Goal: Task Accomplishment & Management: Manage account settings

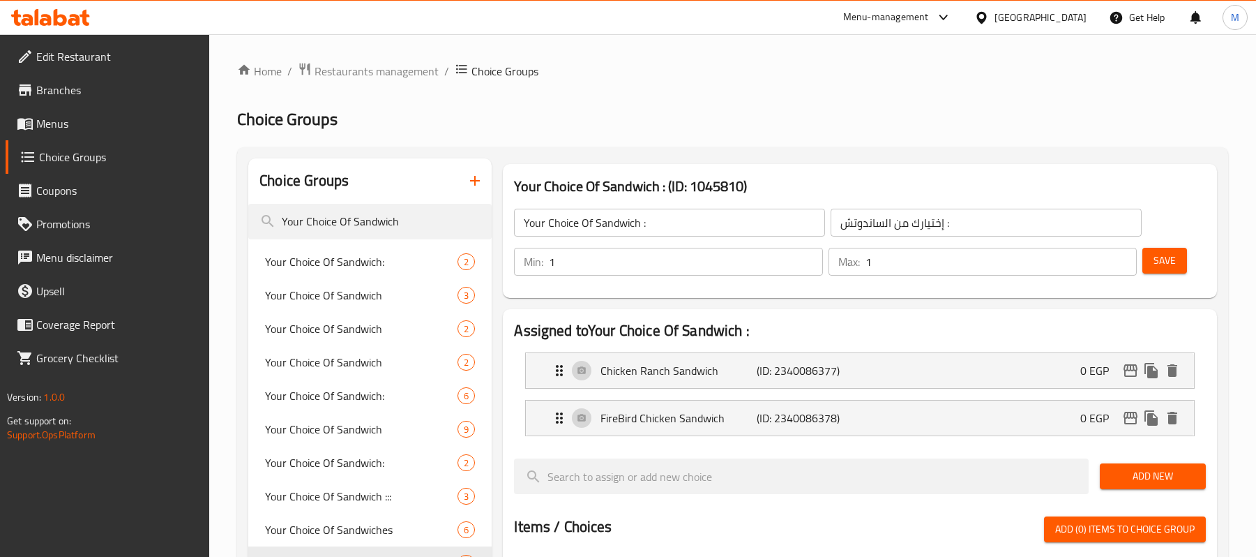
scroll to position [93, 0]
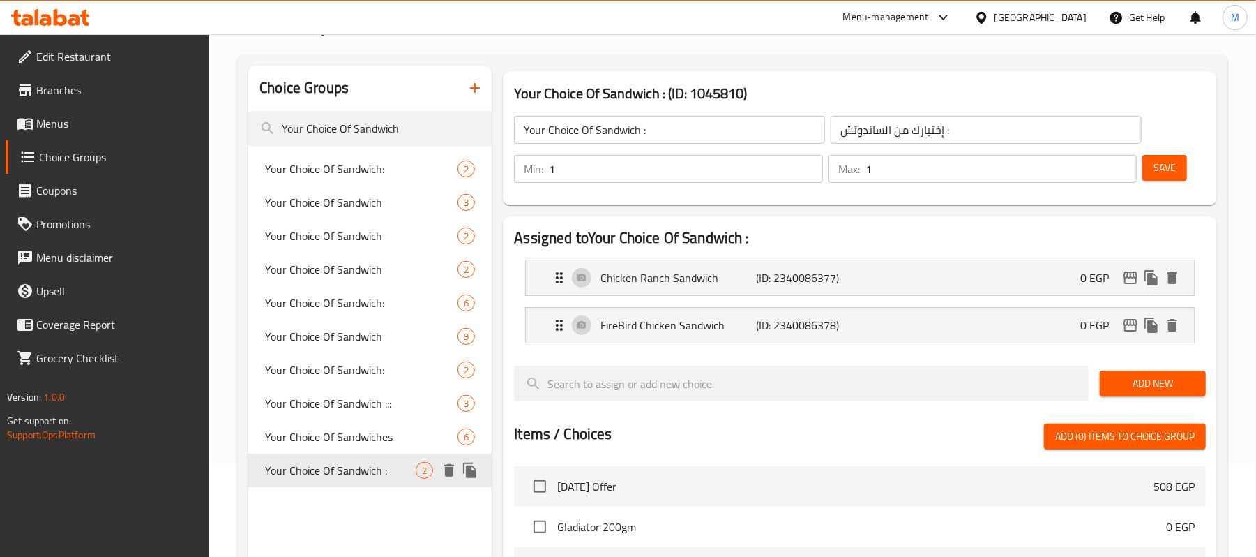
click at [315, 474] on span "Your Choice Of Sandwich :" at bounding box center [340, 470] width 151 height 17
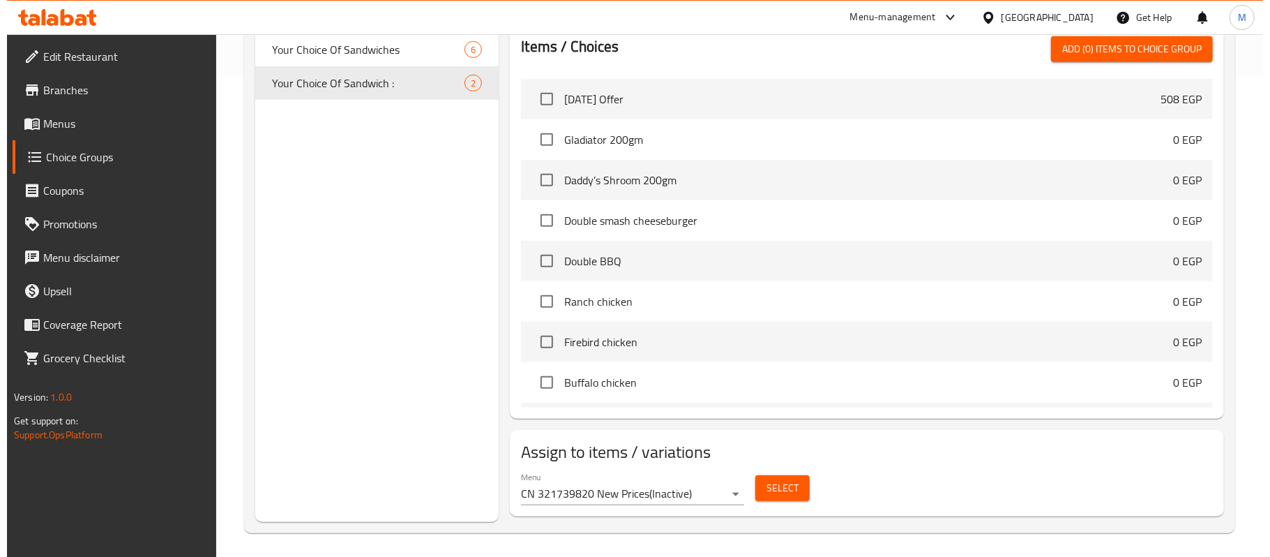
scroll to position [485, 0]
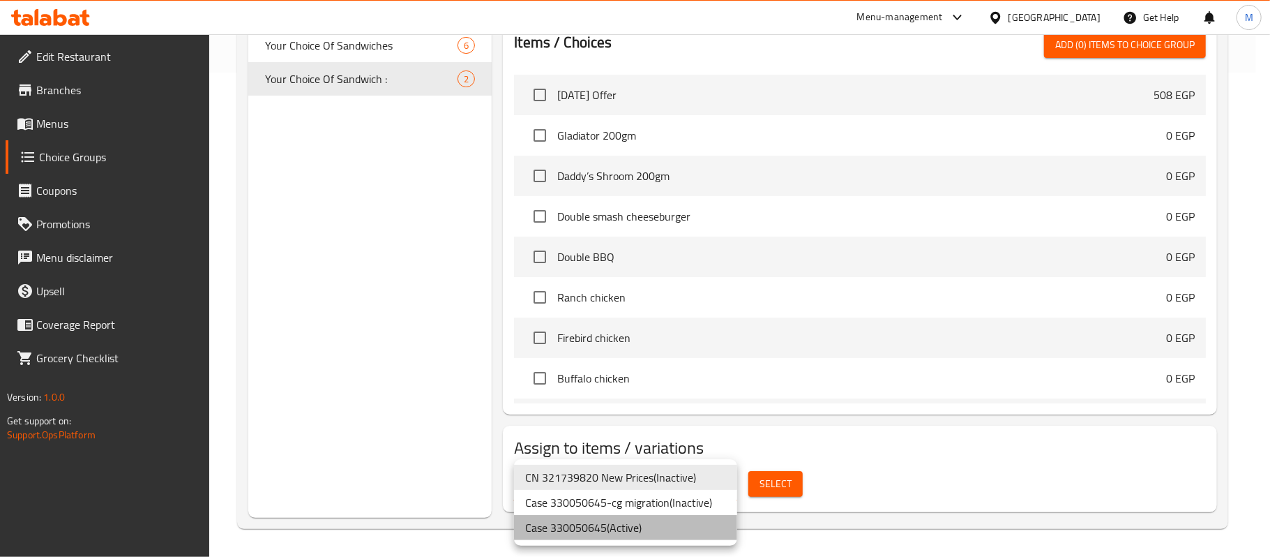
click at [615, 534] on li "Case 330050645 ( Active )" at bounding box center [625, 527] width 223 height 25
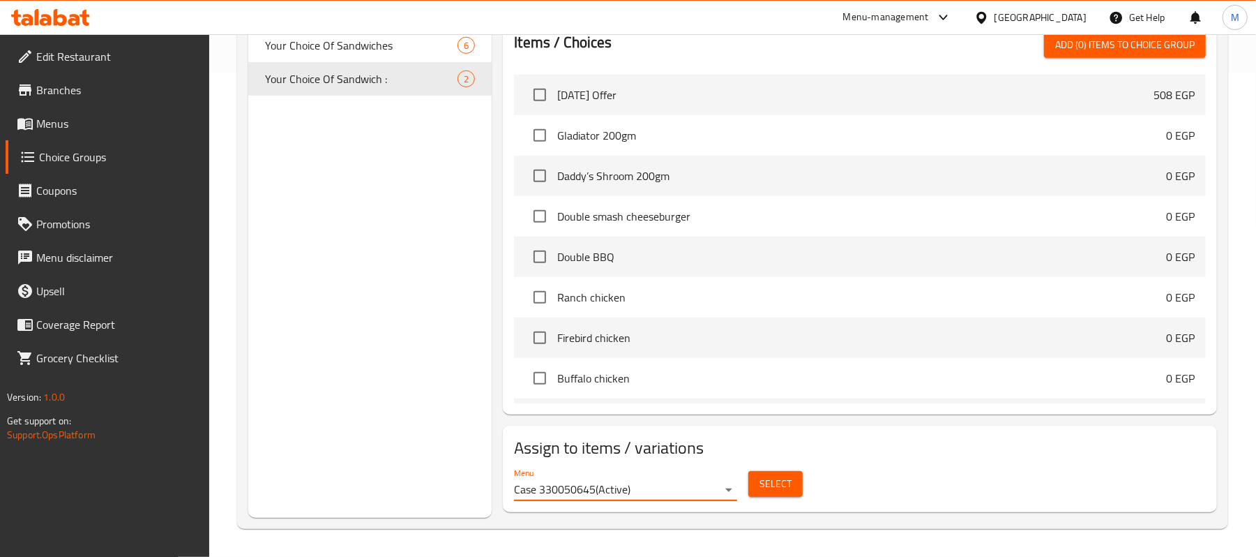
click at [780, 480] on span "Select" at bounding box center [776, 483] width 32 height 17
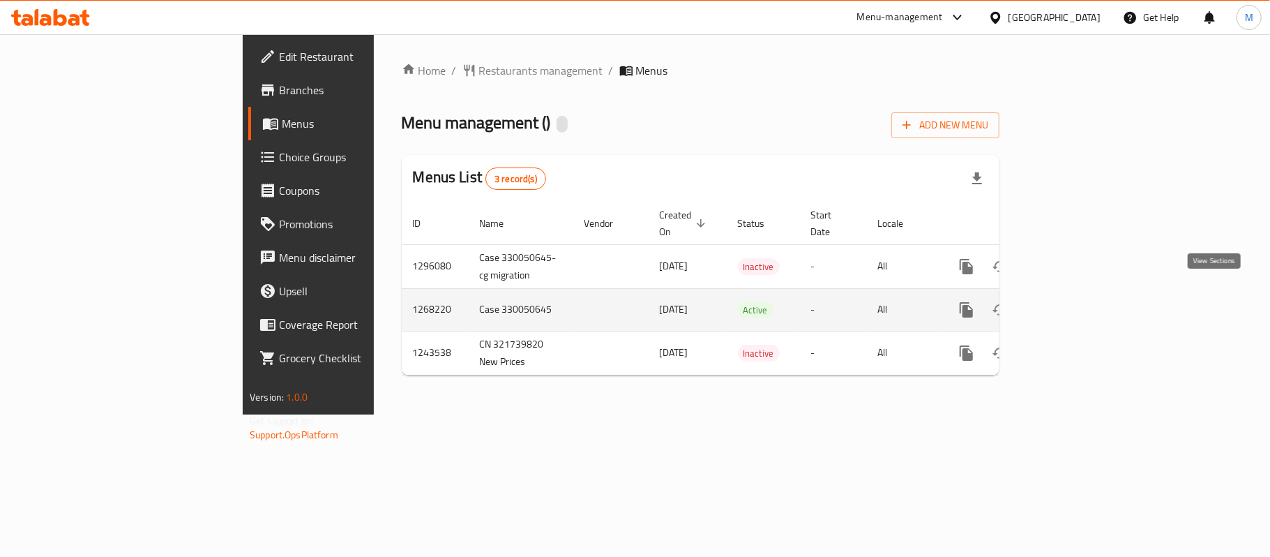
click at [1073, 303] on icon "enhanced table" at bounding box center [1067, 309] width 13 height 13
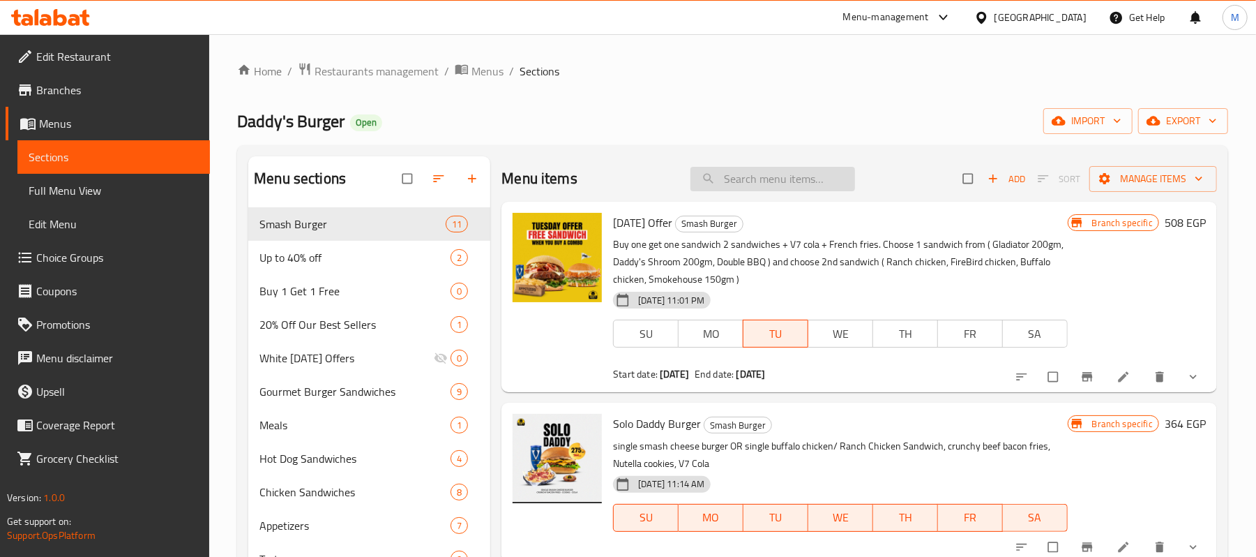
click at [787, 187] on input "search" at bounding box center [773, 179] width 165 height 24
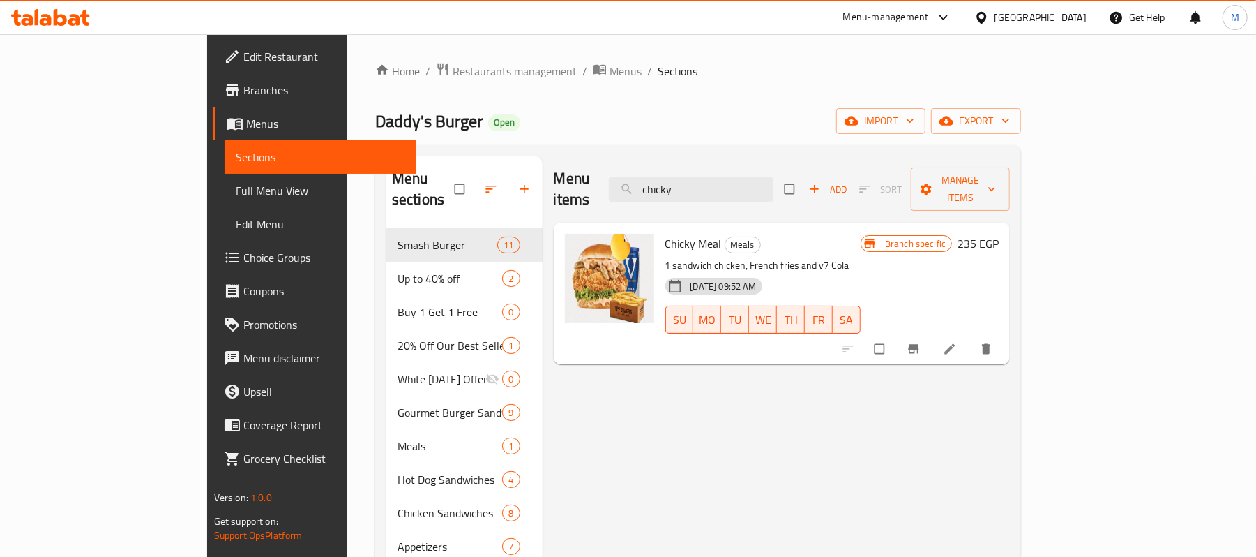
type input "chicky"
click at [932, 335] on button "Branch-specific-item" at bounding box center [914, 348] width 33 height 31
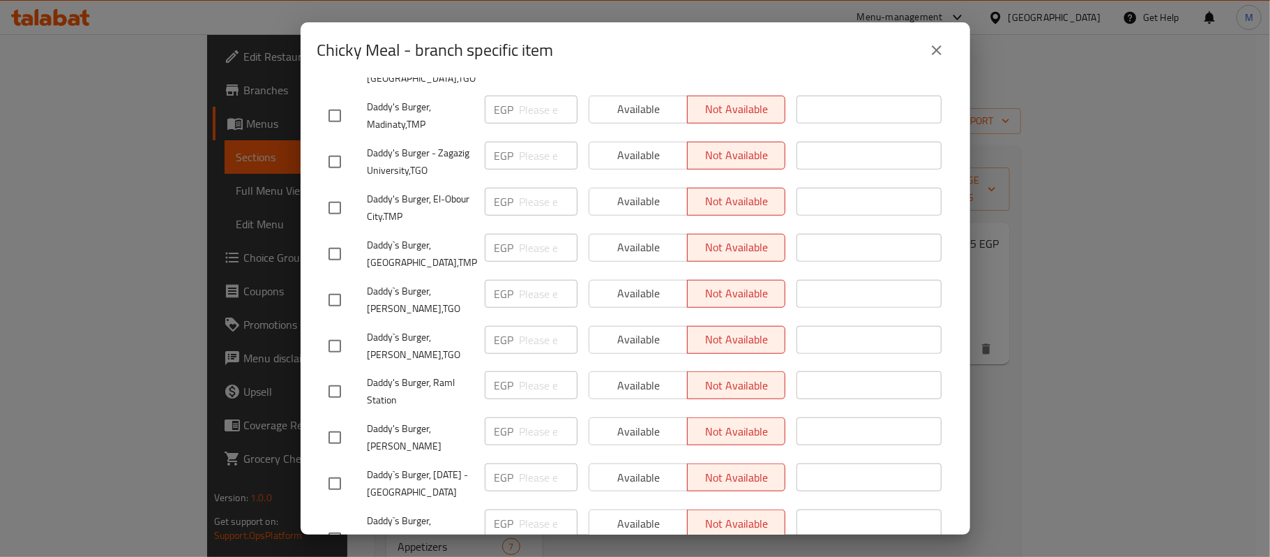
scroll to position [1116, 0]
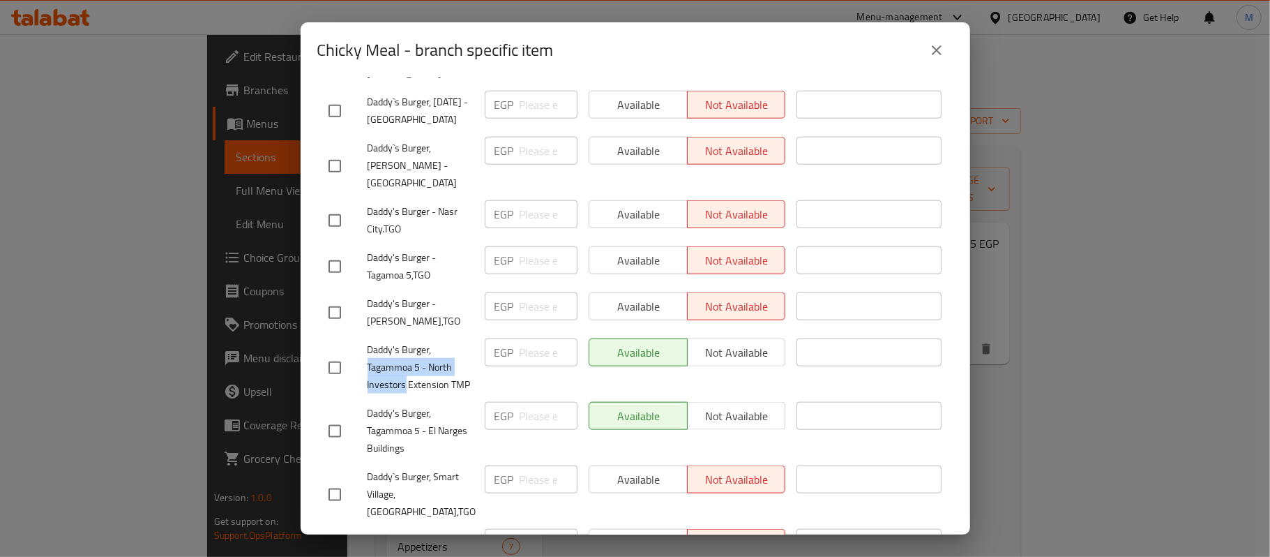
drag, startPoint x: 368, startPoint y: 358, endPoint x: 406, endPoint y: 372, distance: 40.4
click at [406, 372] on span "Daddy's Burger, Tagammoa 5 - North Investors Extension TMP" at bounding box center [421, 367] width 106 height 52
copy span "Tagammoa 5 - North Investors"
click at [112, 95] on div "Chicky Meal - branch specific item Chicky Meal 1 sandwich chicken, French fries…" at bounding box center [635, 278] width 1270 height 557
drag, startPoint x: 924, startPoint y: 47, endPoint x: 937, endPoint y: 48, distance: 13.3
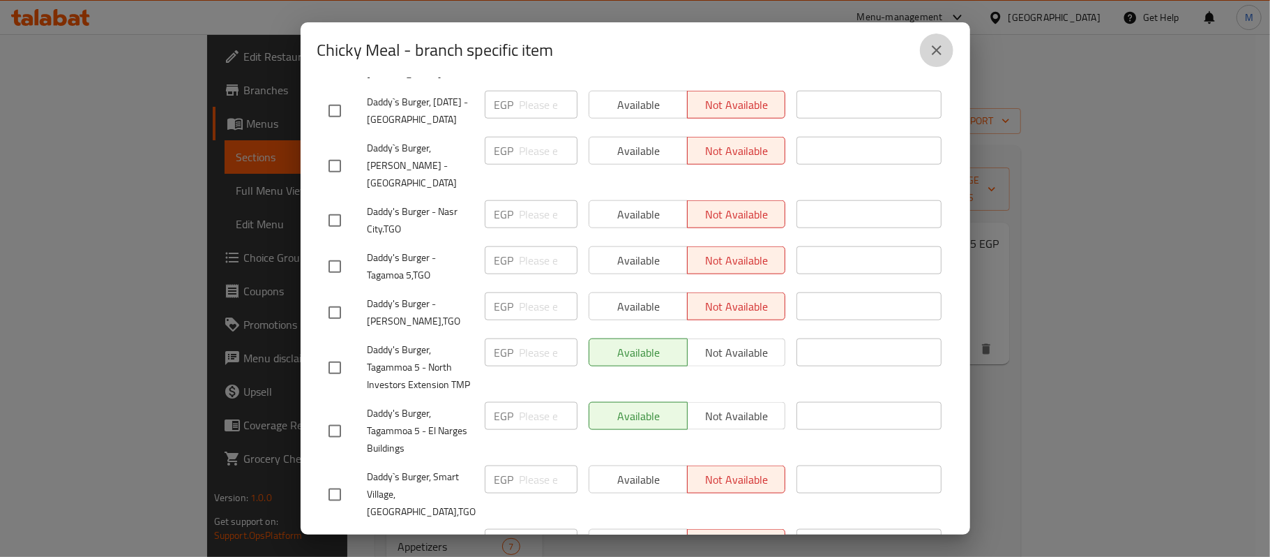
click at [929, 47] on button "close" at bounding box center [936, 49] width 33 height 33
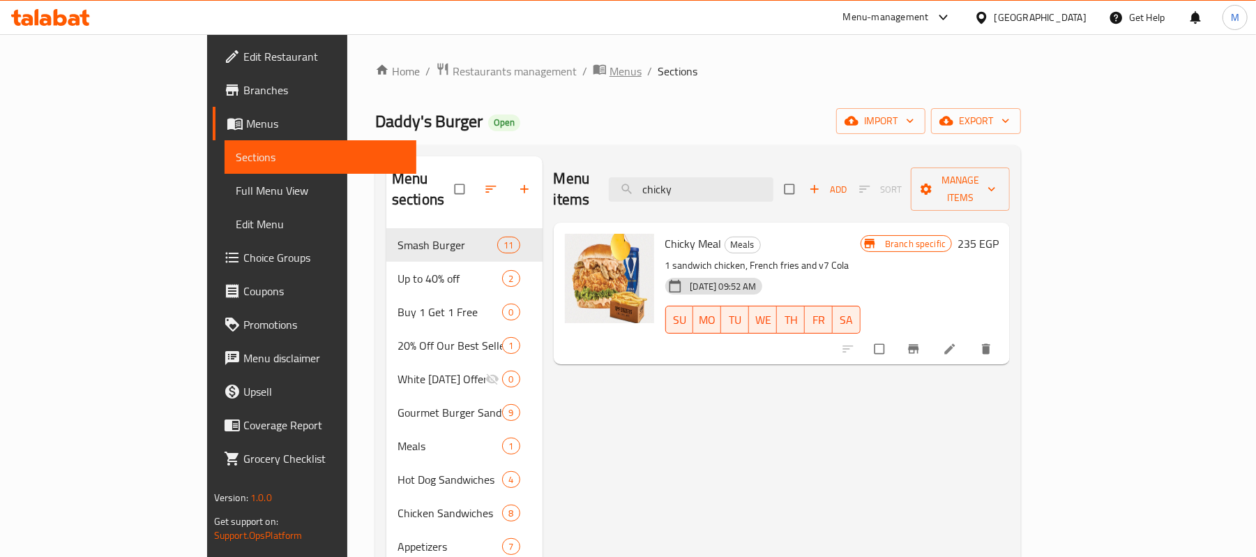
click at [610, 66] on span "Menus" at bounding box center [626, 71] width 32 height 17
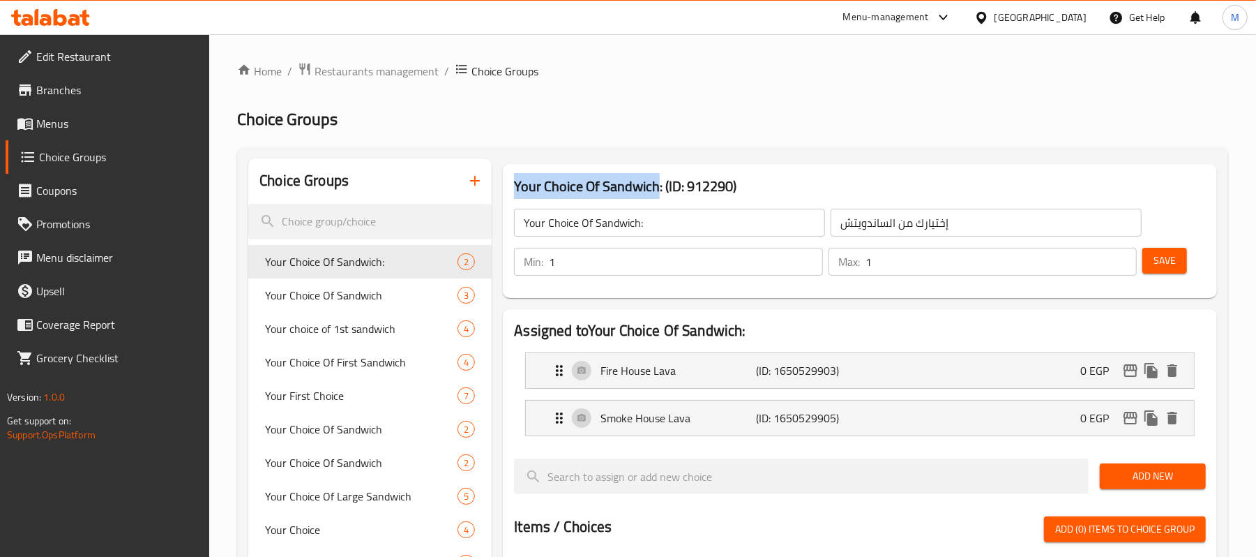
drag, startPoint x: 514, startPoint y: 181, endPoint x: 658, endPoint y: 188, distance: 144.6
click at [658, 188] on h3 "Your Choice Of Sandwich: (ID: 912290)" at bounding box center [860, 186] width 692 height 22
copy h3 "Your Choice Of Sandwich"
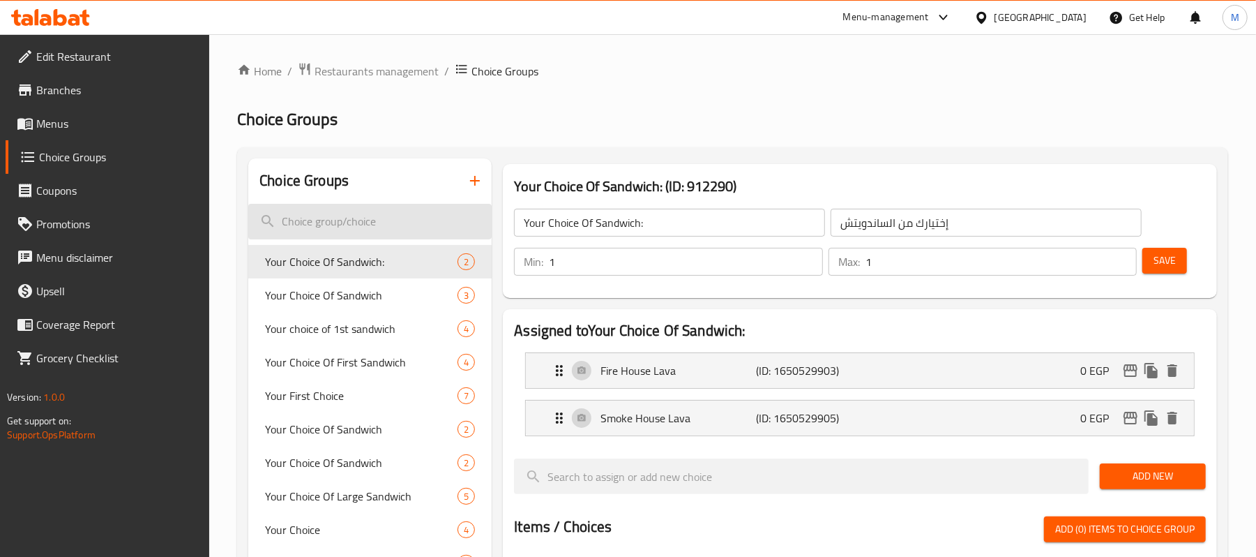
click at [458, 219] on input "search" at bounding box center [369, 222] width 243 height 36
paste input "Your Choice Of Sandwich"
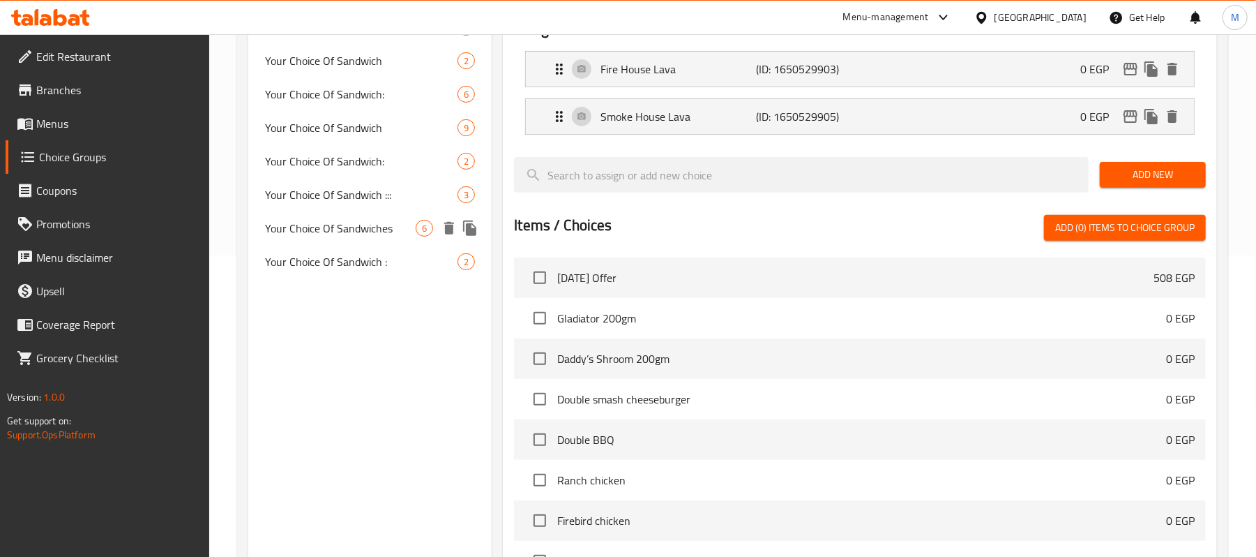
scroll to position [299, 0]
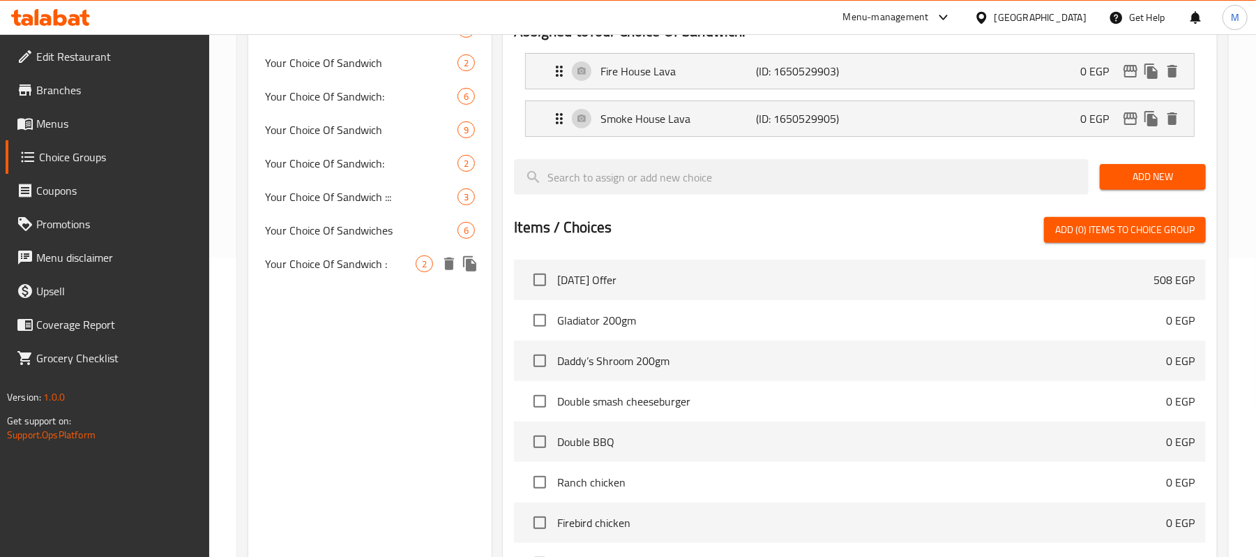
type input "Your Choice Of Sandwich"
click at [382, 257] on span "Your Choice Of Sandwich :" at bounding box center [340, 263] width 151 height 17
type input "Your Choice Of Sandwich :"
type input "إختيارك من الساندوتش :"
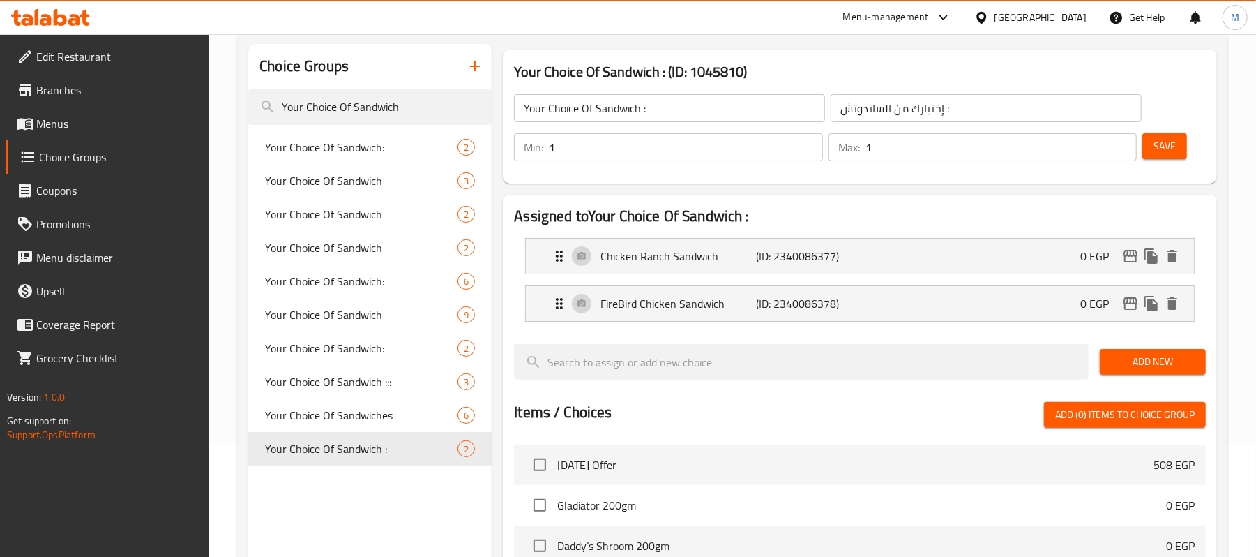
scroll to position [113, 0]
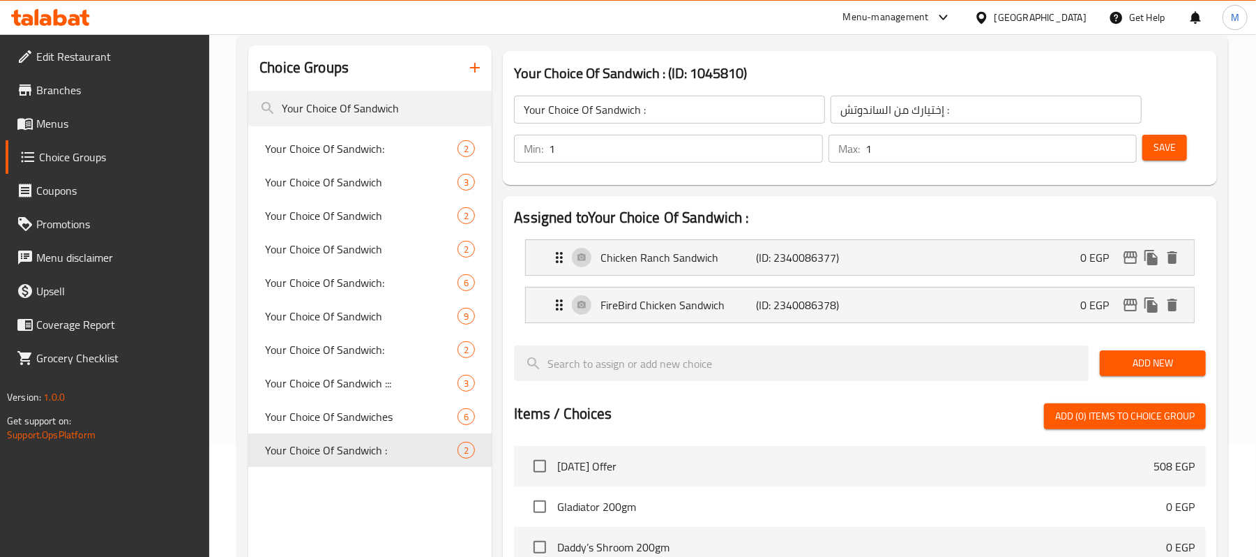
click at [929, 219] on h2 "Assigned to Your Choice Of Sandwich :" at bounding box center [860, 217] width 692 height 21
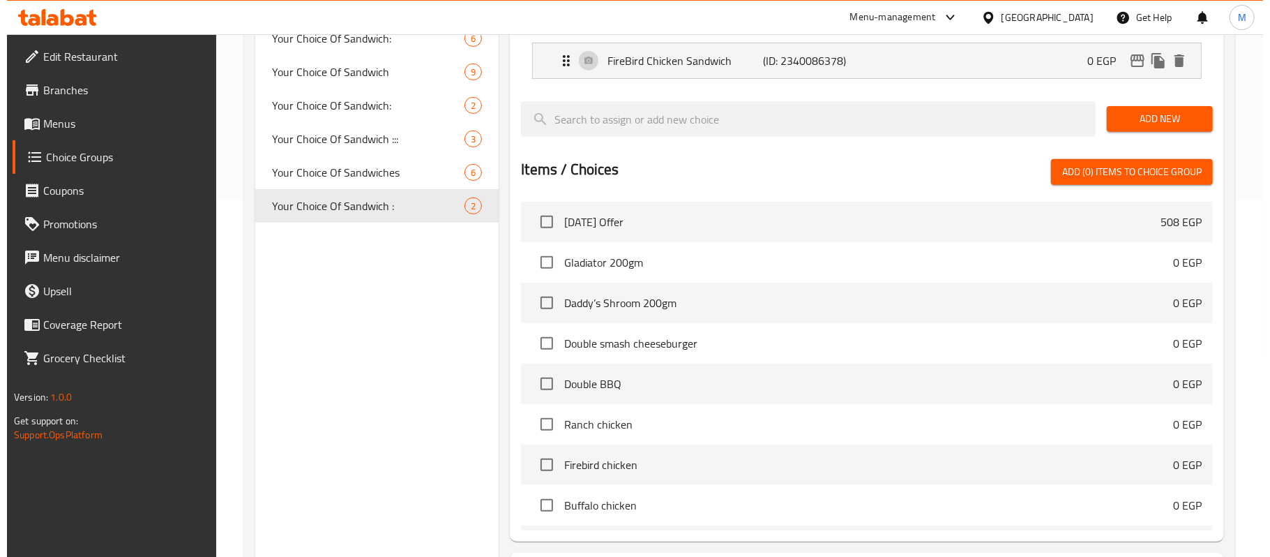
scroll to position [485, 0]
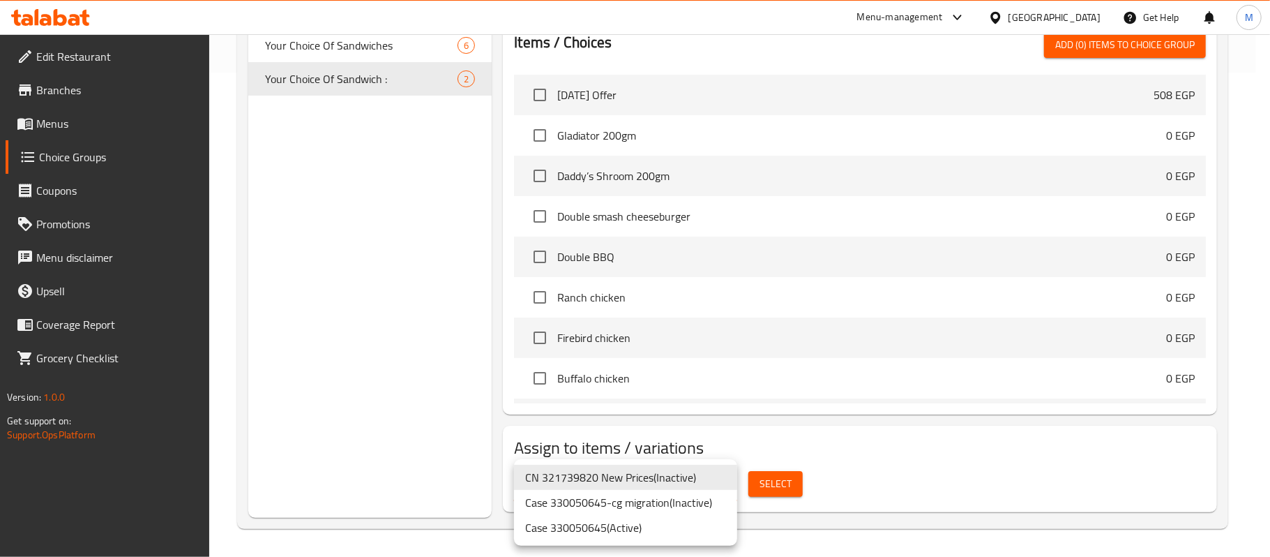
click at [631, 522] on li "Case 330050645 ( Active )" at bounding box center [625, 527] width 223 height 25
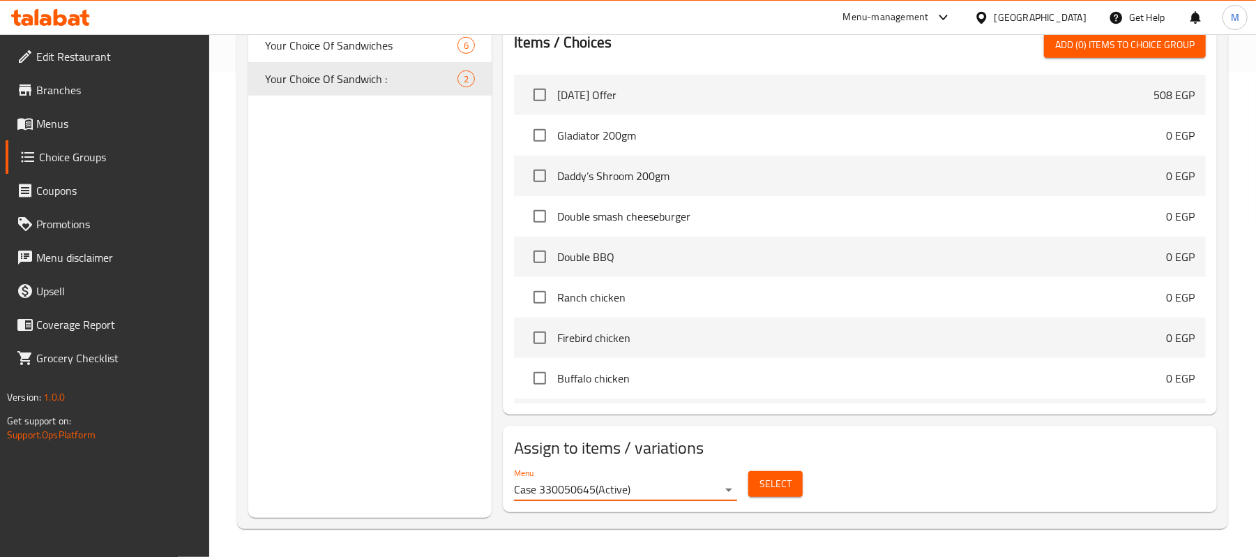
click at [791, 483] on button "Select" at bounding box center [775, 484] width 54 height 26
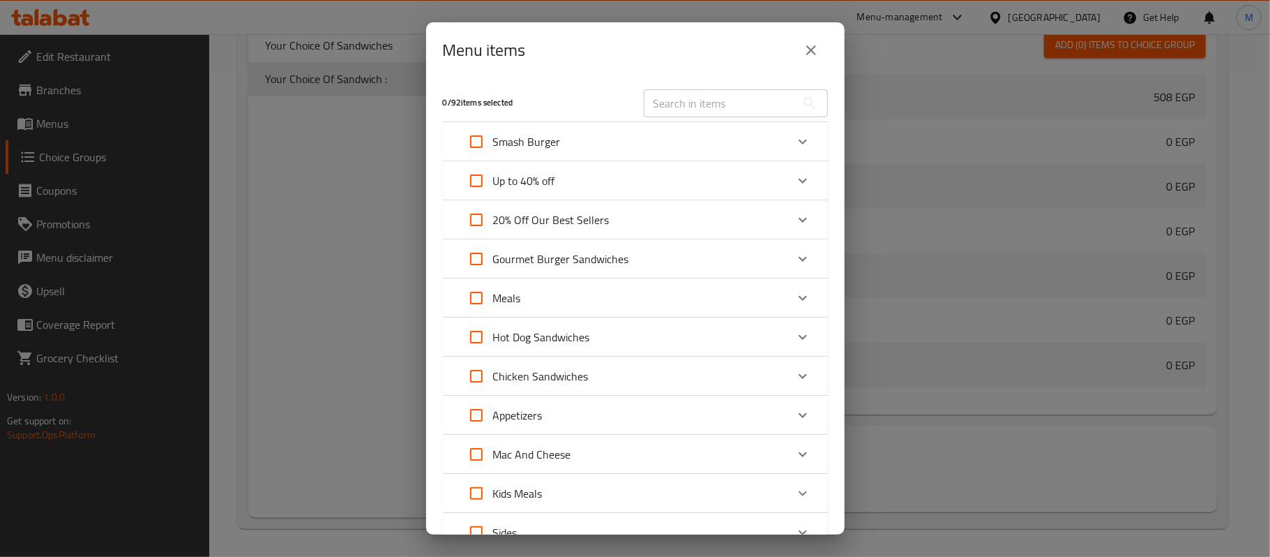
click at [537, 287] on div "Meals" at bounding box center [623, 297] width 326 height 33
click at [499, 375] on input "Expand" at bounding box center [495, 372] width 33 height 33
checkbox input "true"
click at [495, 375] on input "Expand" at bounding box center [495, 372] width 33 height 33
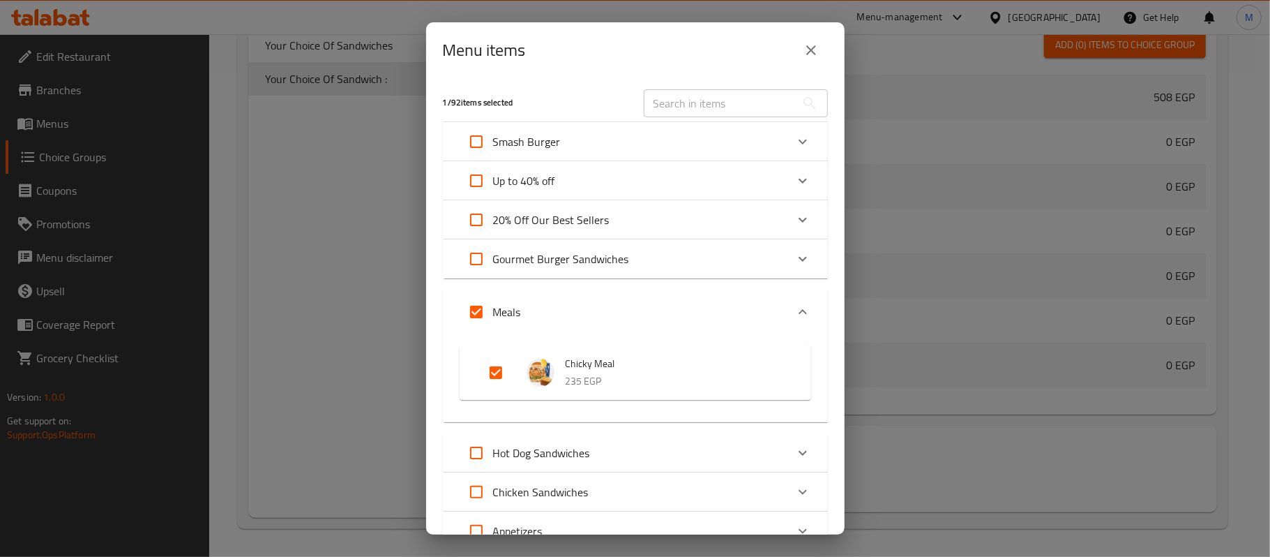
checkbox input "false"
click at [497, 377] on input "Expand" at bounding box center [495, 372] width 33 height 33
checkbox input "true"
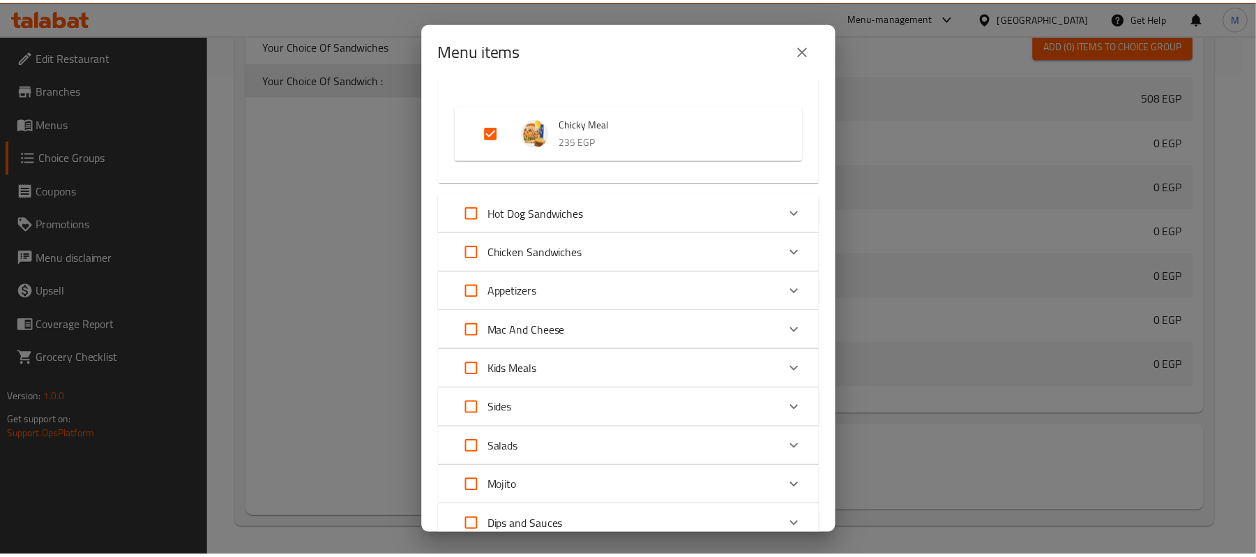
scroll to position [425, 0]
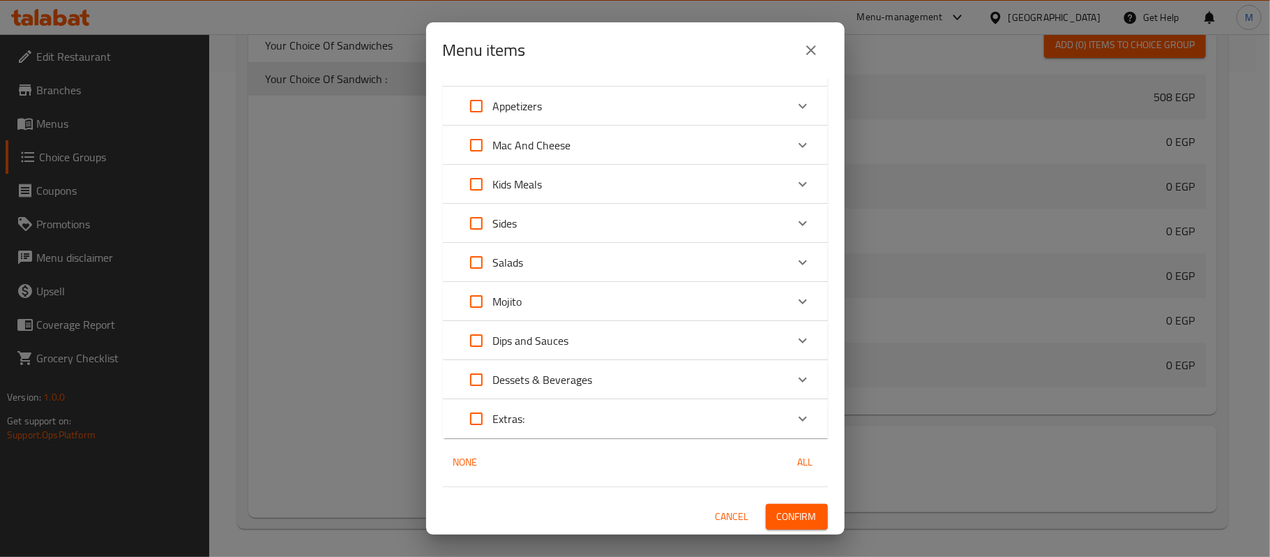
click at [788, 514] on span "Confirm" at bounding box center [797, 516] width 40 height 17
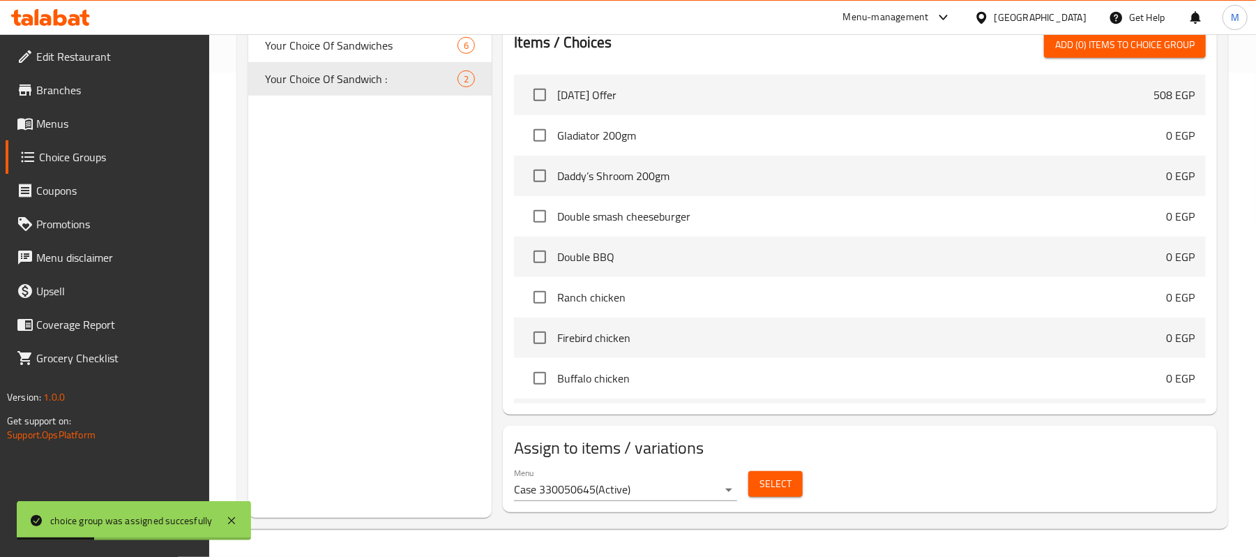
scroll to position [0, 0]
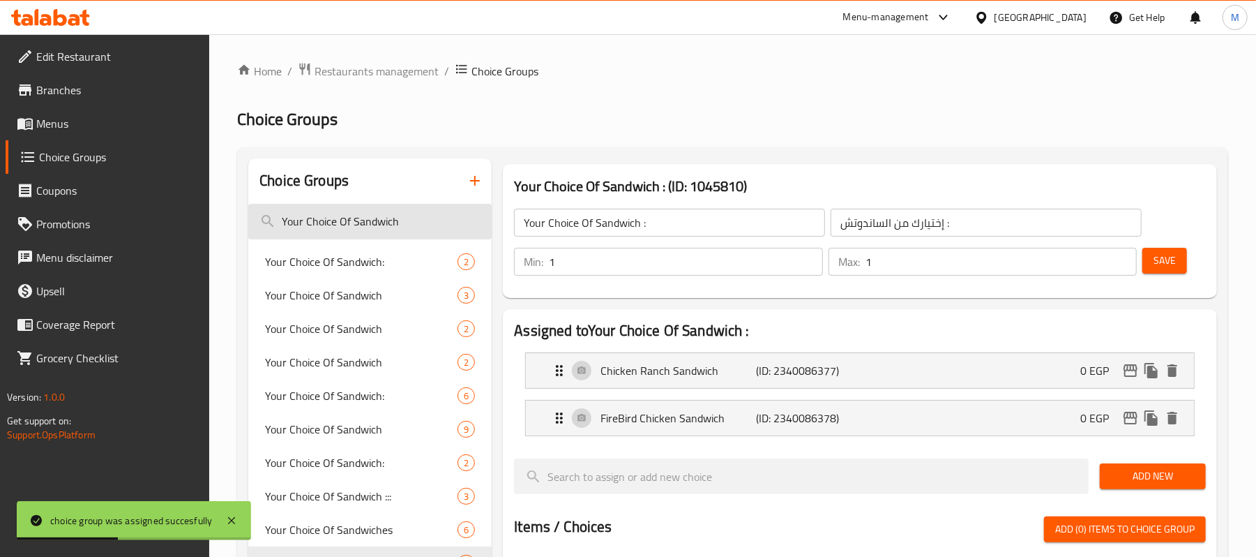
click at [413, 225] on input "Your Choice Of Sandwich" at bounding box center [369, 222] width 243 height 36
paste input "search"
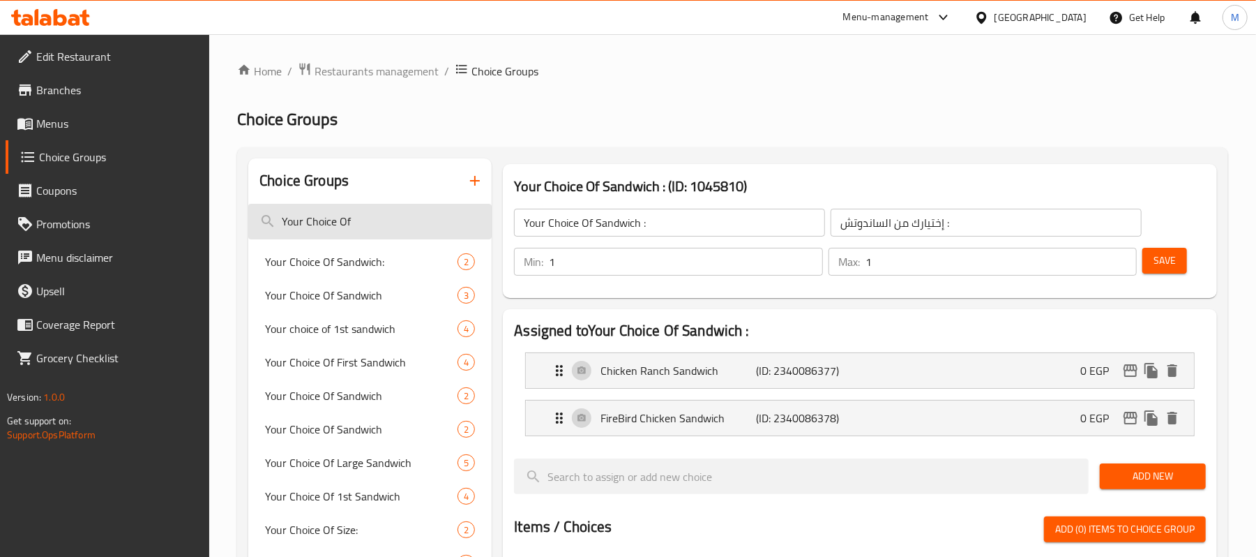
click at [377, 220] on input "Your Choice Of" at bounding box center [369, 222] width 243 height 36
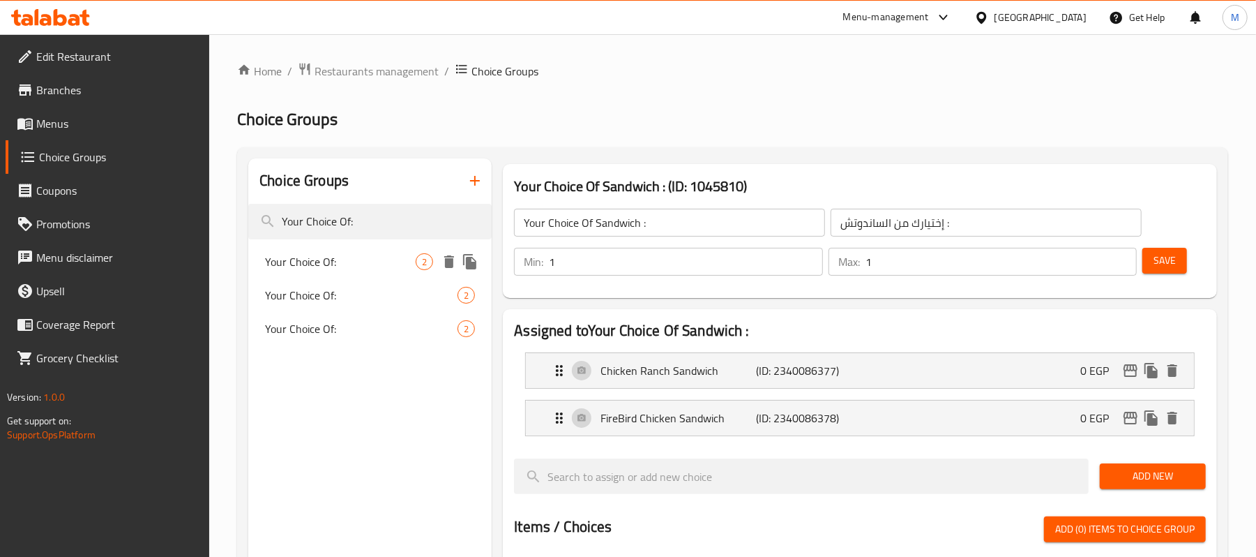
type input "Your Choice Of:"
click at [349, 262] on span "Your Choice Of:" at bounding box center [340, 261] width 151 height 17
type input "Your Choice Of:"
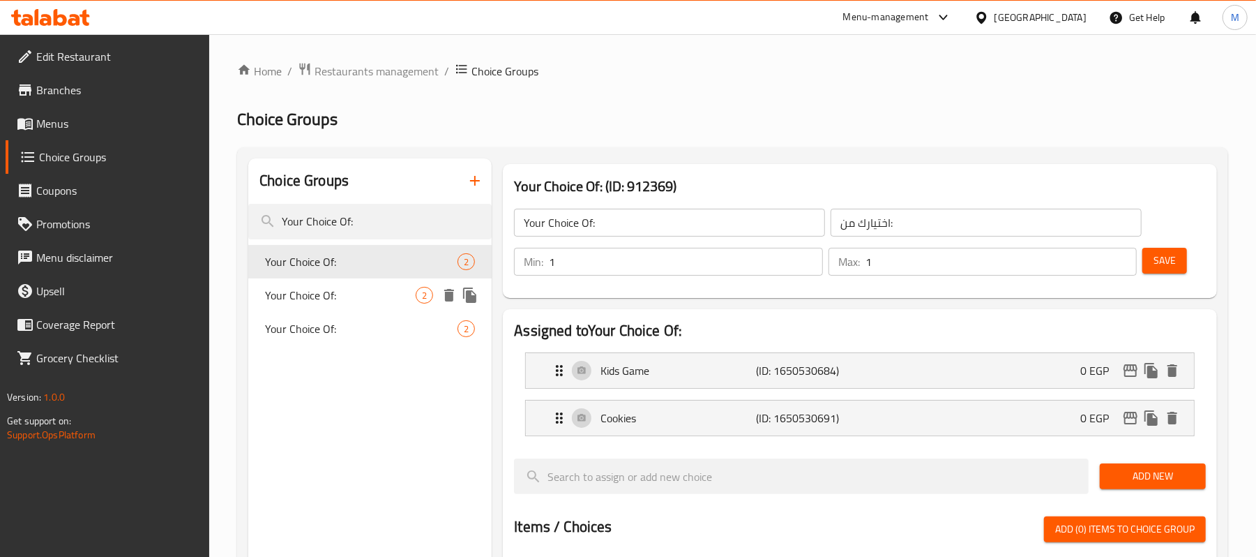
click at [349, 297] on span "Your Choice Of:" at bounding box center [340, 295] width 151 height 17
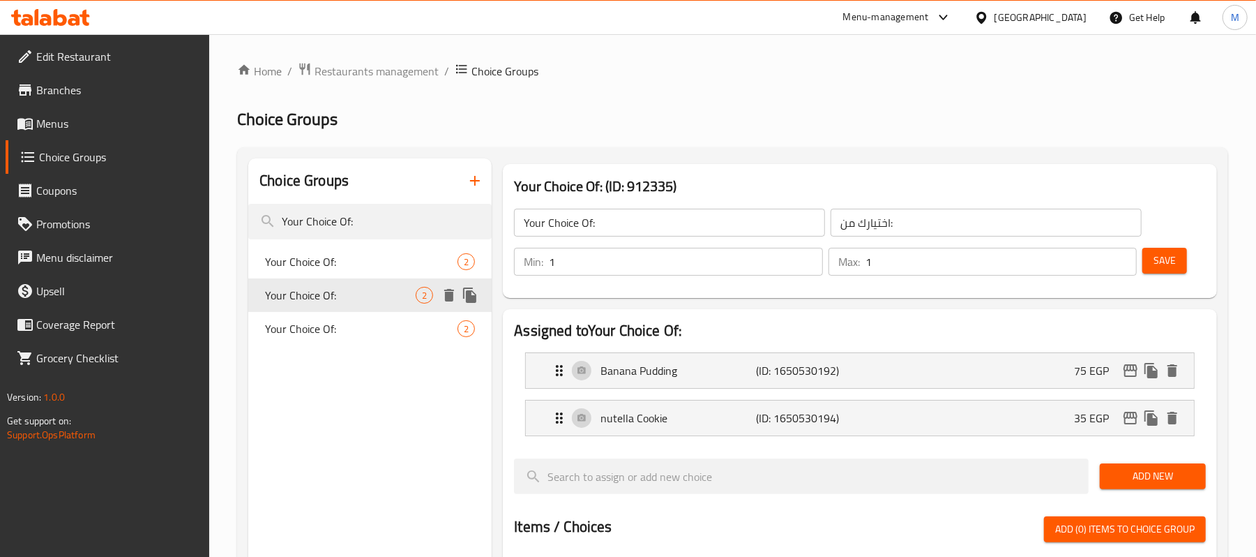
type input "إختيارك من:"
type input "0"
type input "2"
click at [343, 336] on span "Your Choice Of:" at bounding box center [340, 328] width 151 height 17
type input "اختيارك من:"
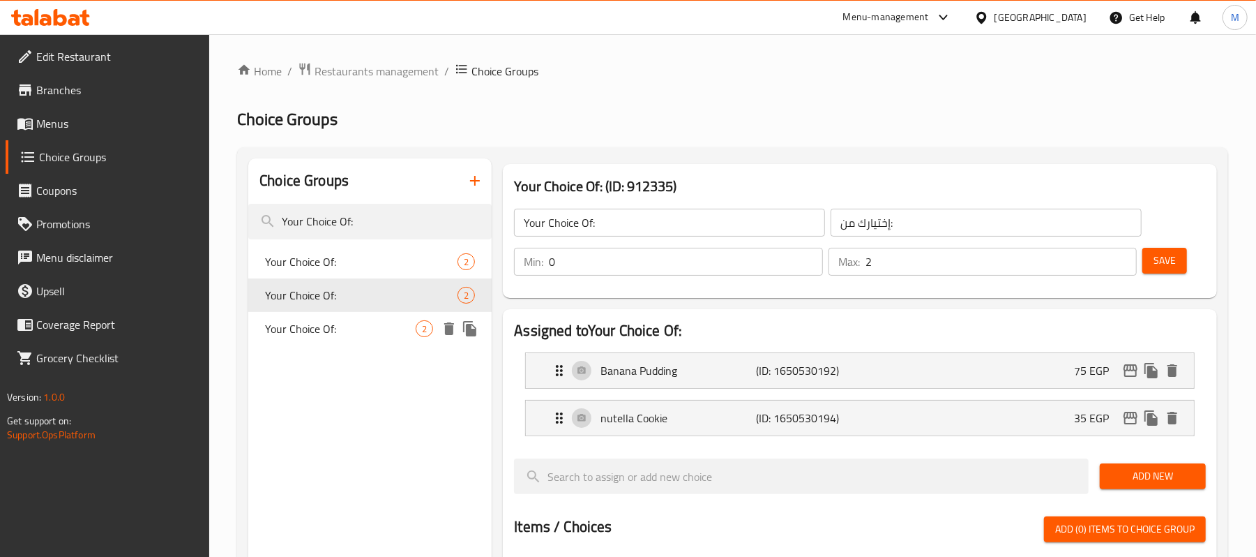
type input "1"
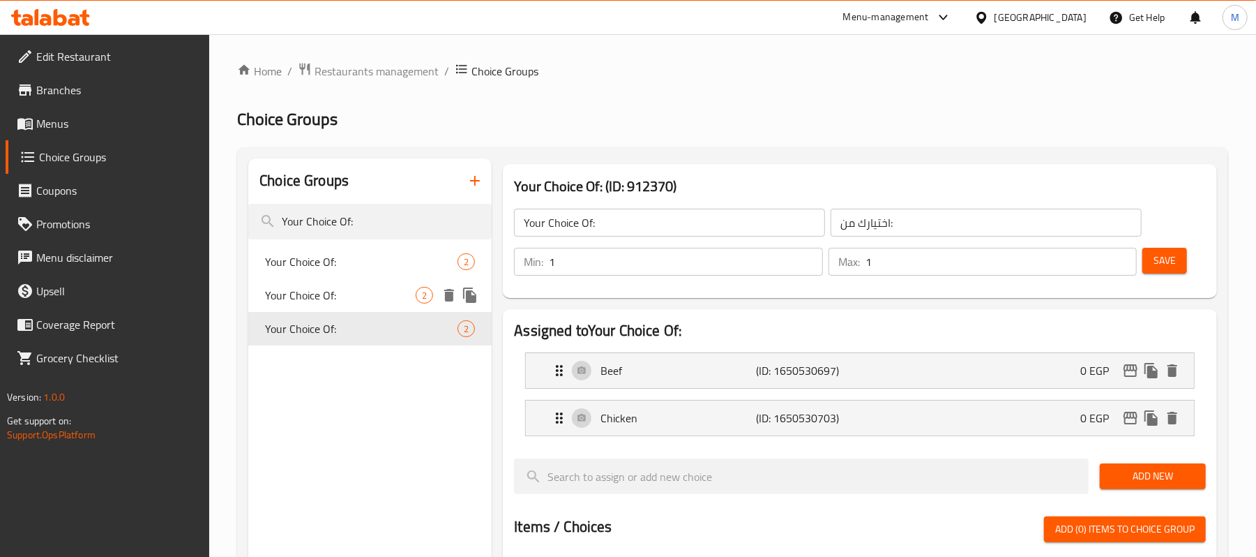
click at [342, 294] on span "Your Choice Of:" at bounding box center [340, 295] width 151 height 17
type input "إختيارك من:"
type input "0"
type input "2"
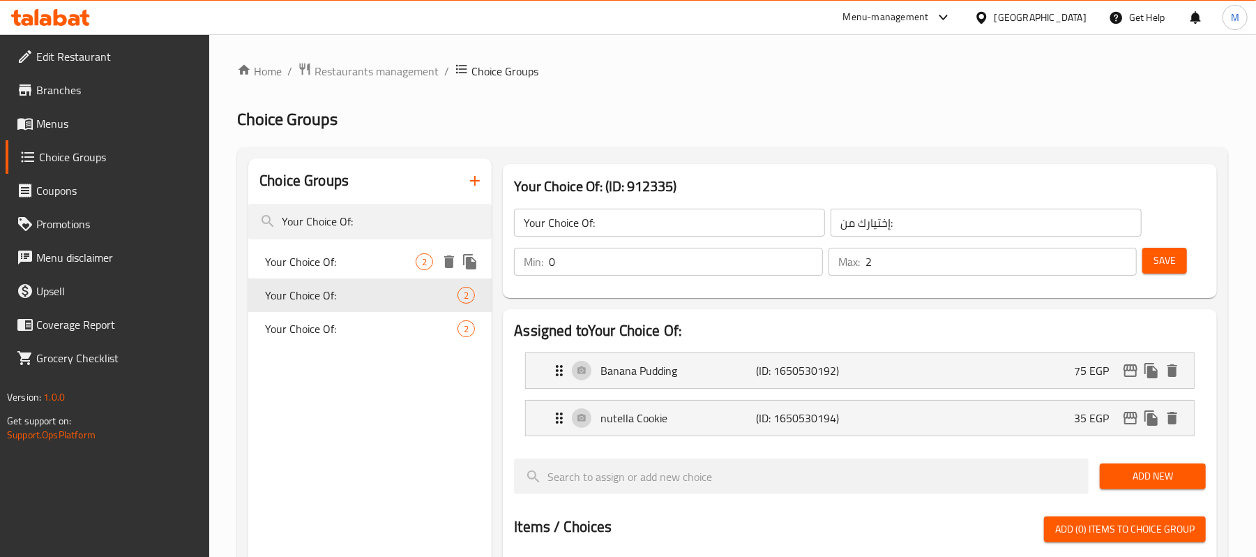
click at [344, 258] on span "Your Choice Of:" at bounding box center [340, 261] width 151 height 17
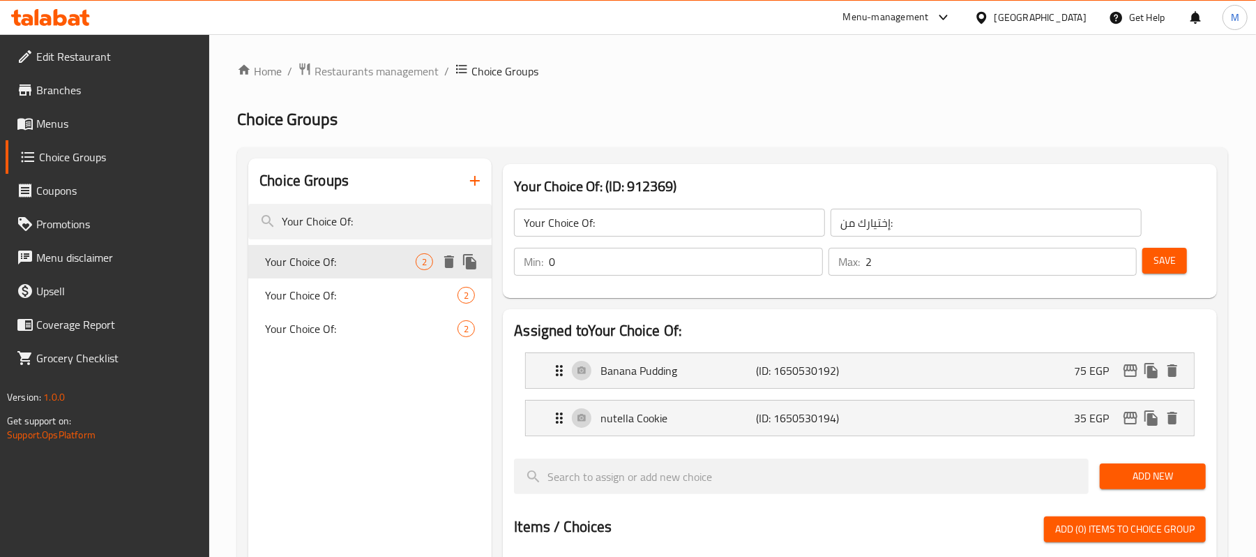
type input "اختيارك من:"
type input "1"
click at [343, 285] on div "Your Choice Of: 2" at bounding box center [369, 294] width 243 height 33
type input "إختيارك من:"
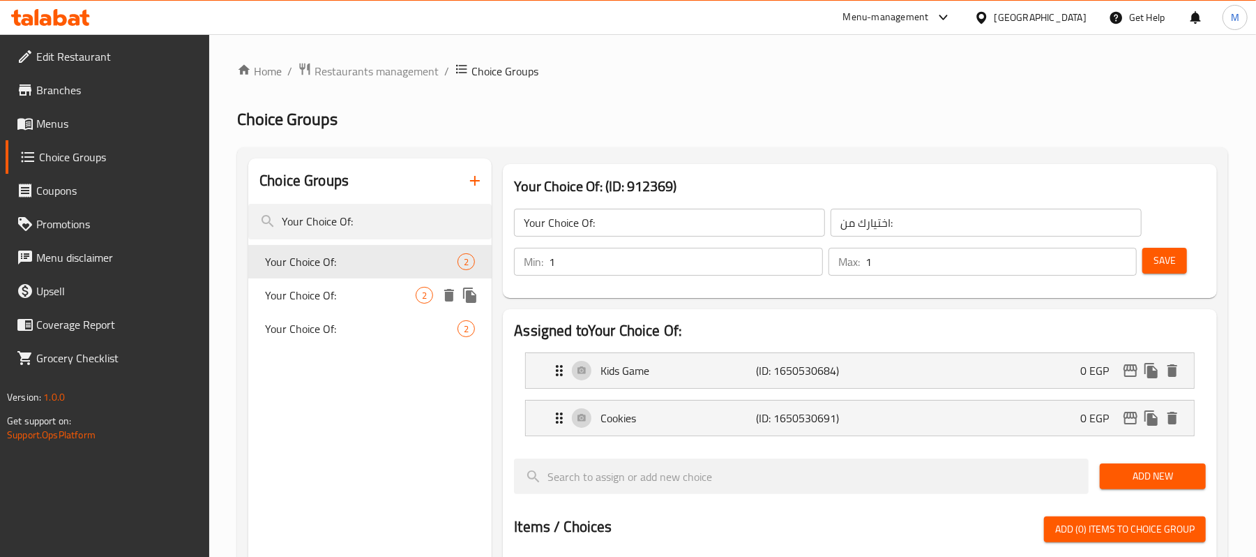
type input "0"
type input "2"
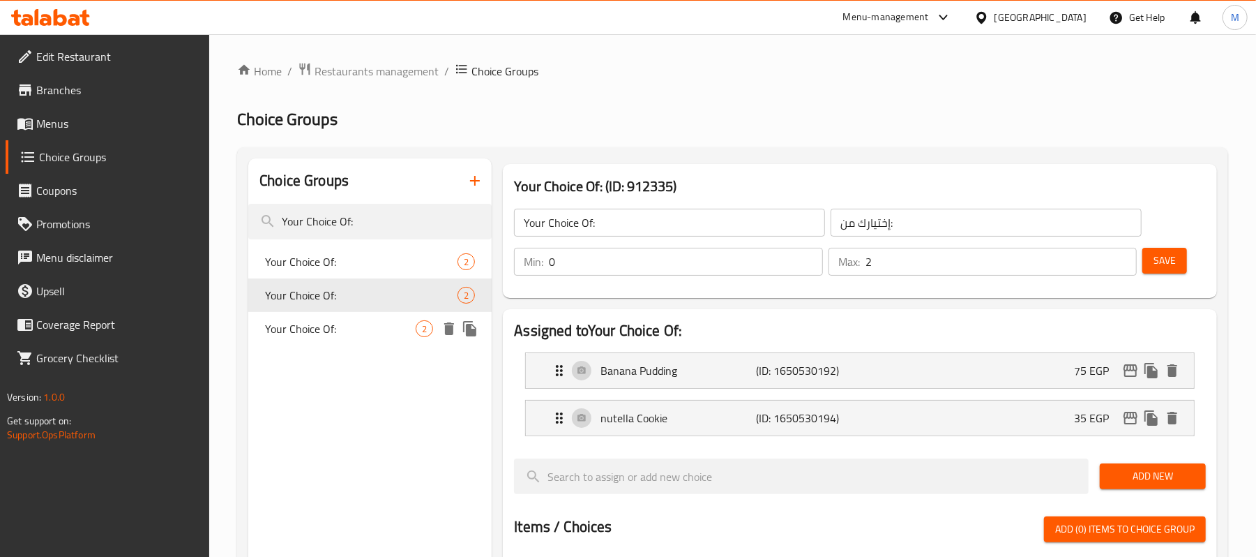
click at [346, 318] on div "Your Choice Of: 2" at bounding box center [369, 328] width 243 height 33
type input "اختيارك من:"
type input "1"
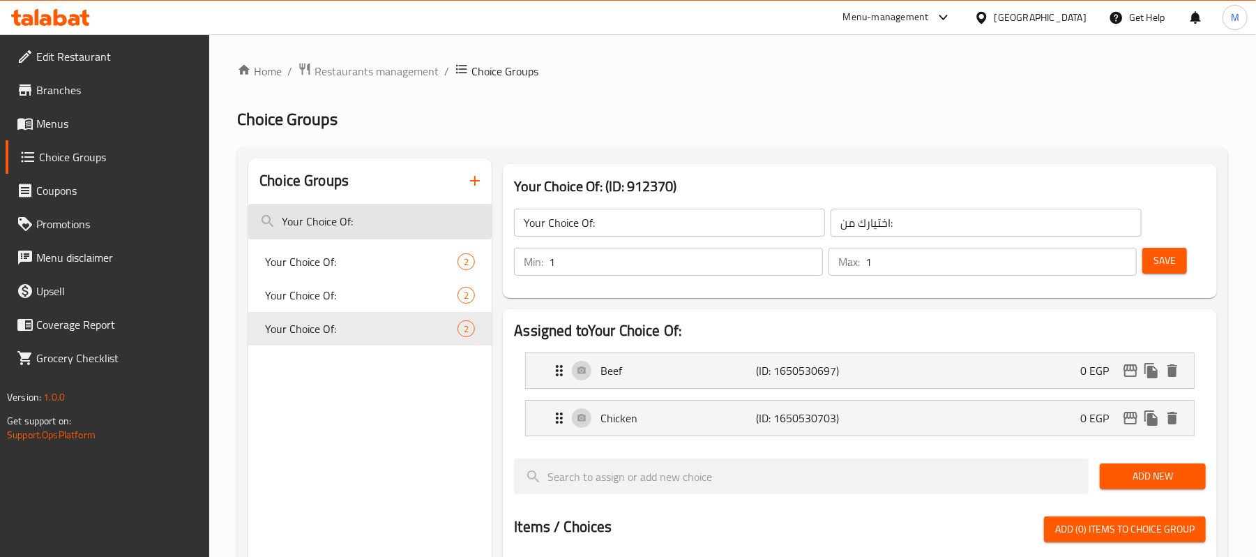
click at [350, 220] on input "Your Choice Of:" at bounding box center [369, 222] width 243 height 36
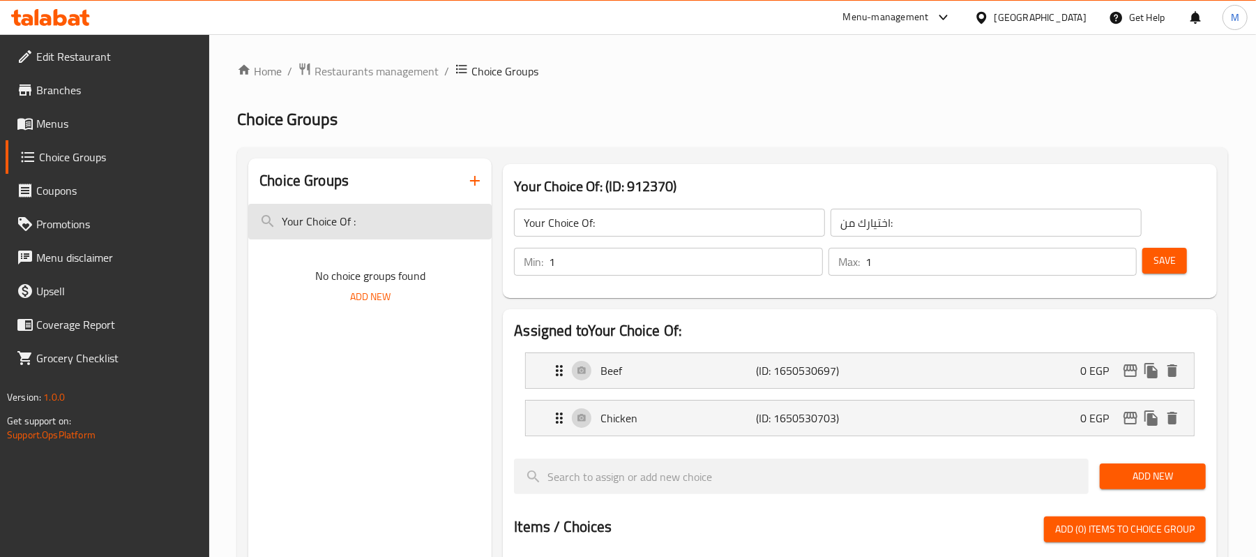
click at [389, 224] on input "Your Choice Of :" at bounding box center [369, 222] width 243 height 36
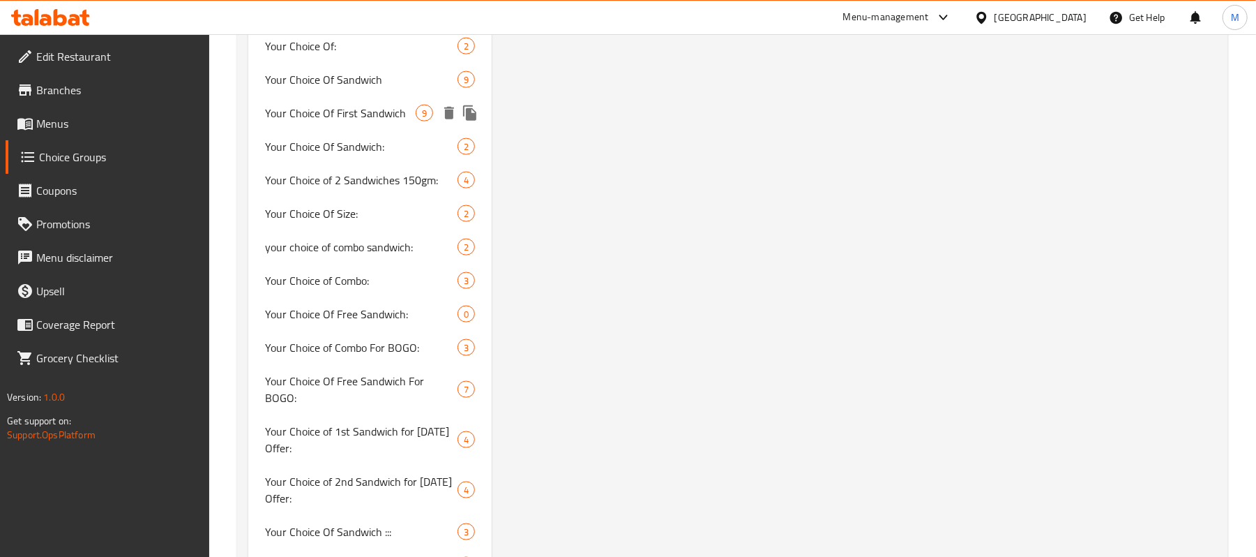
scroll to position [1488, 0]
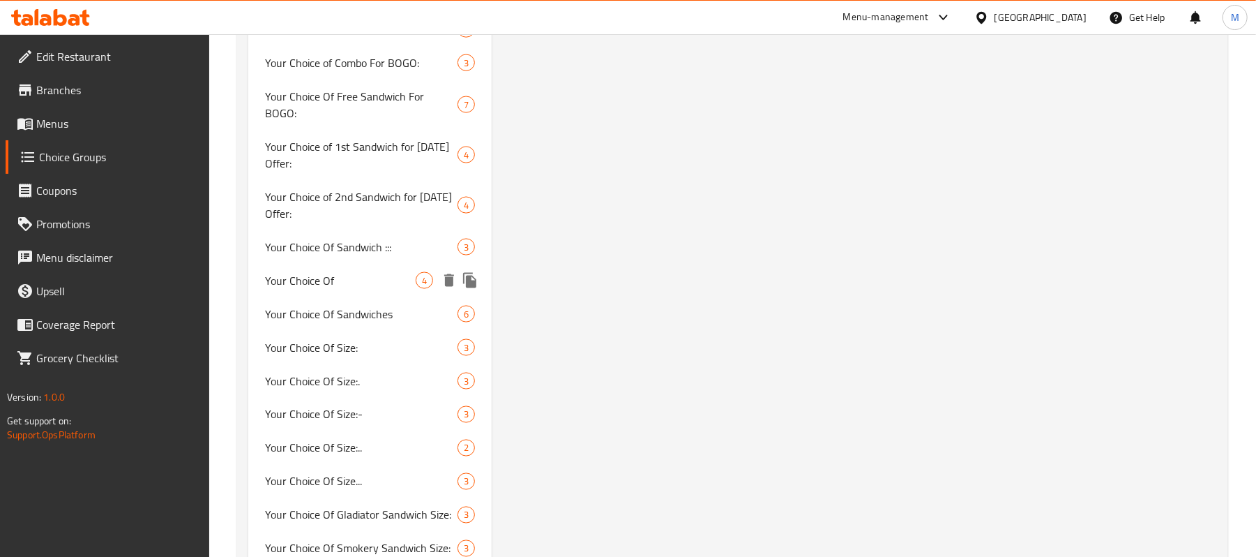
type input "Your Choice Of"
click at [370, 273] on div "Your Choice Of 4" at bounding box center [369, 280] width 243 height 33
type input "Your Choice Of"
type input "إختيارك من"
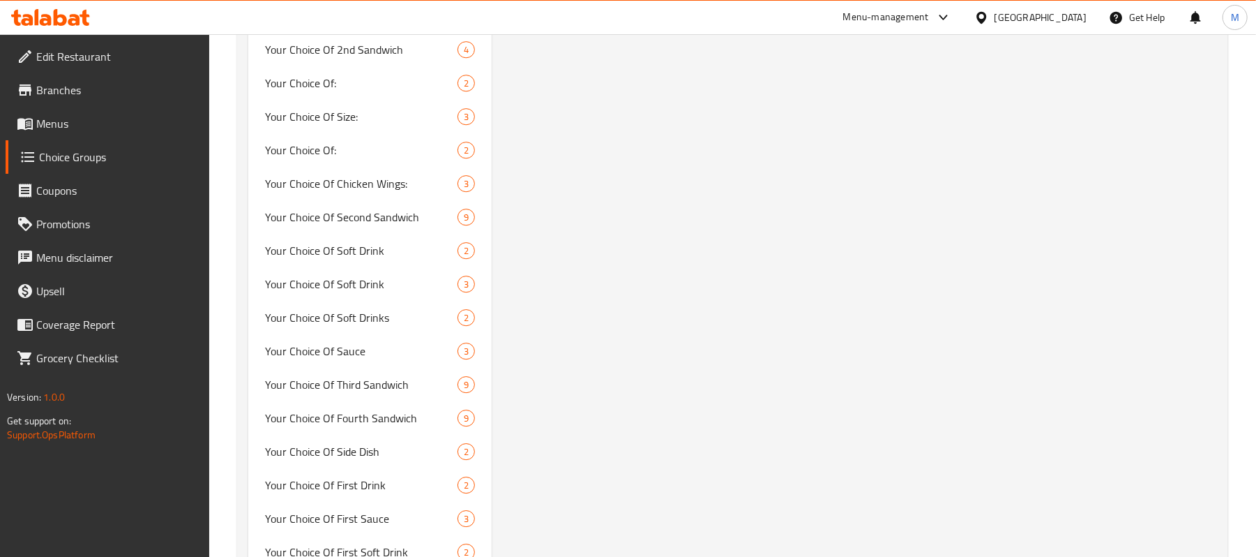
scroll to position [2695, 0]
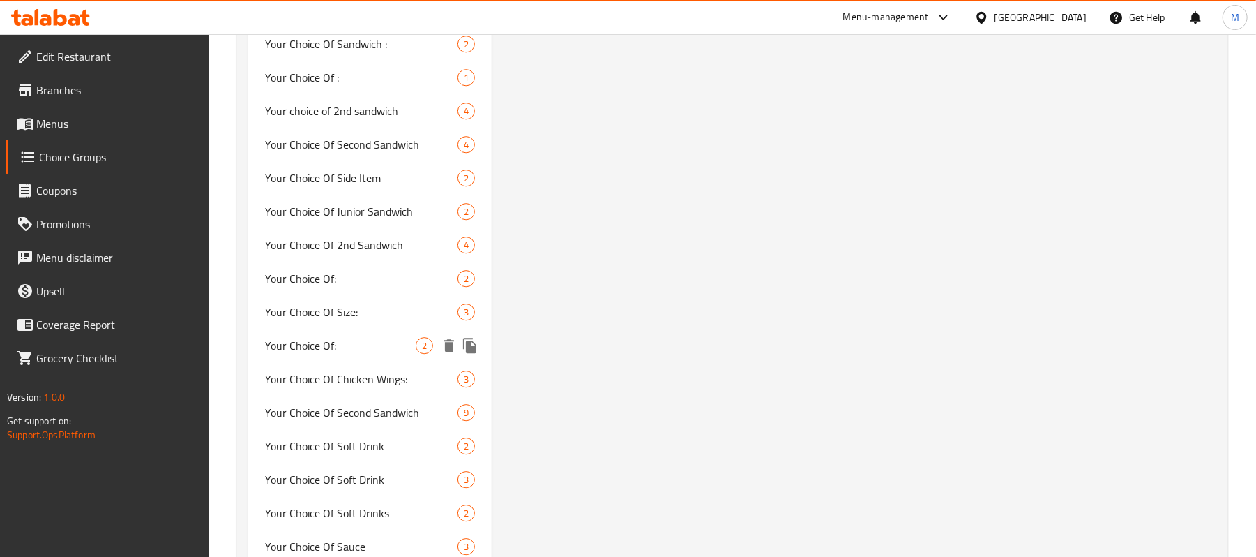
click at [352, 337] on span "Your Choice Of:" at bounding box center [340, 345] width 151 height 17
type input "Your Choice Of:"
type input "اختيارك من:"
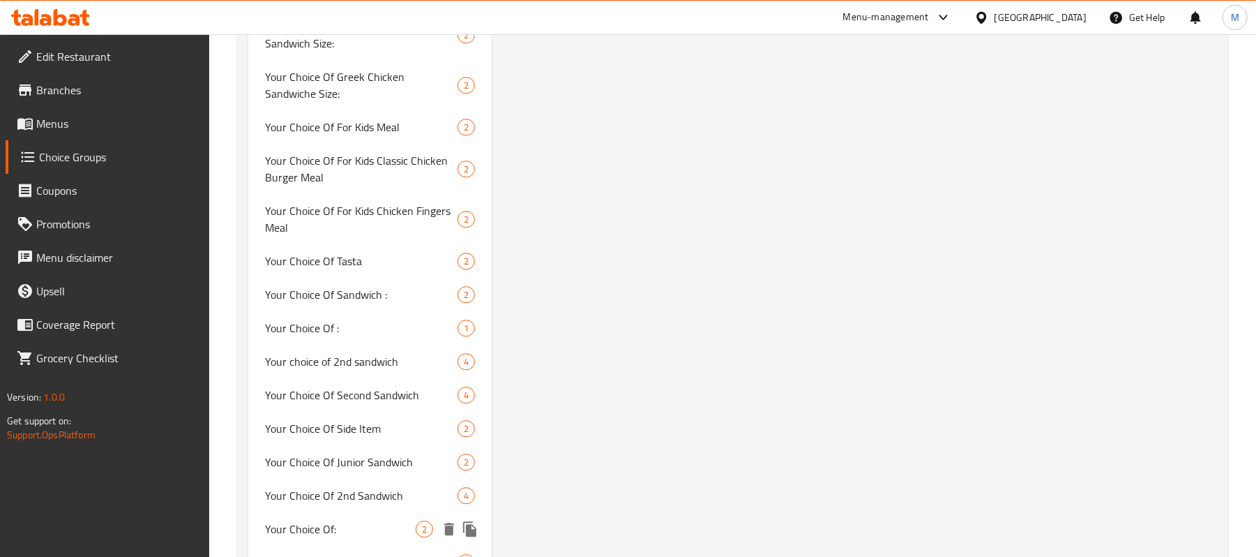
scroll to position [2416, 0]
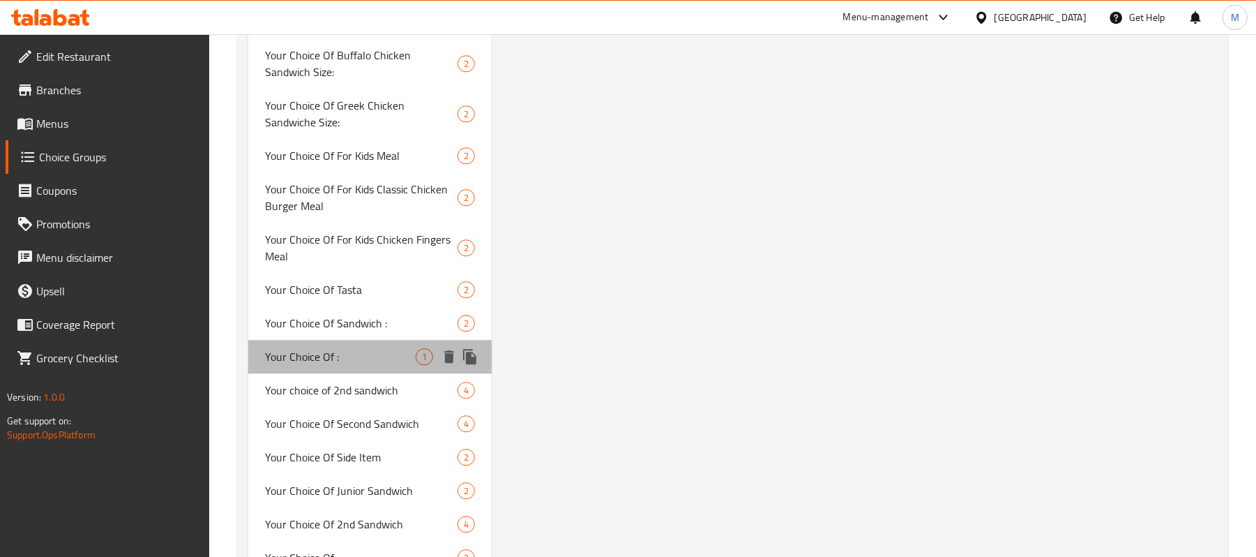
click at [355, 348] on span "Your Choice Of :" at bounding box center [340, 356] width 151 height 17
type input "Your Choice Of :"
type input "إختيارك من :"
type input "0"
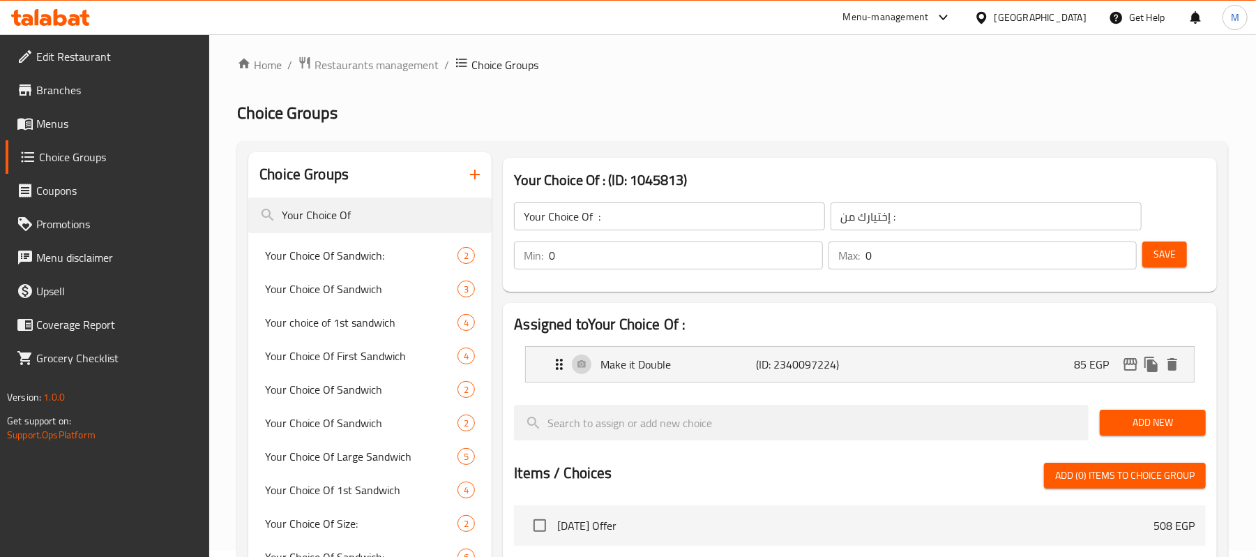
scroll to position [0, 0]
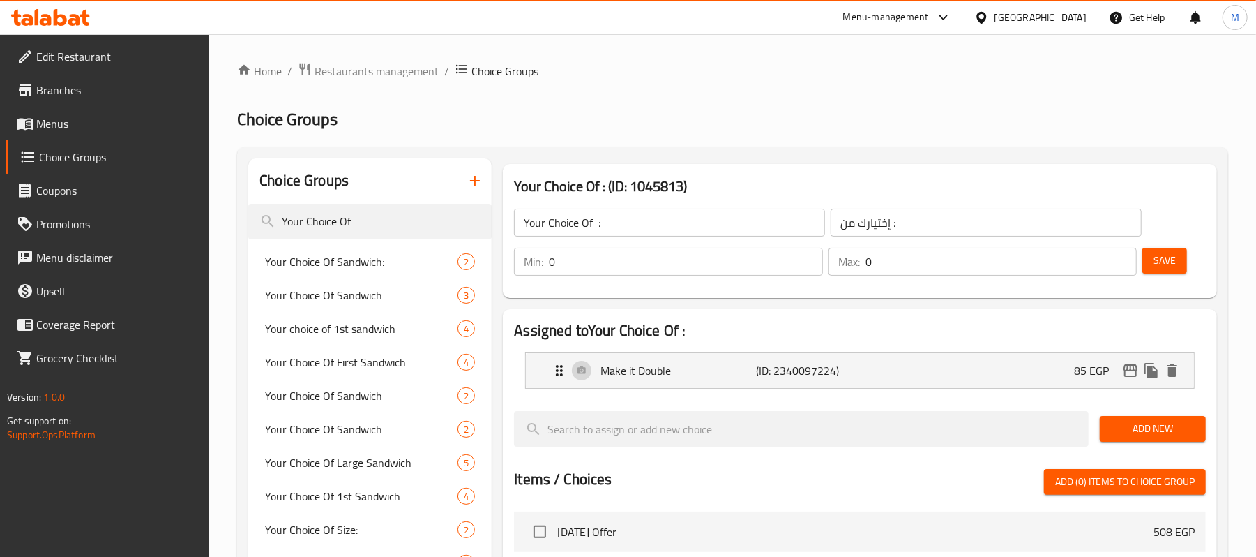
click at [872, 113] on h2 "Choice Groups" at bounding box center [732, 119] width 991 height 22
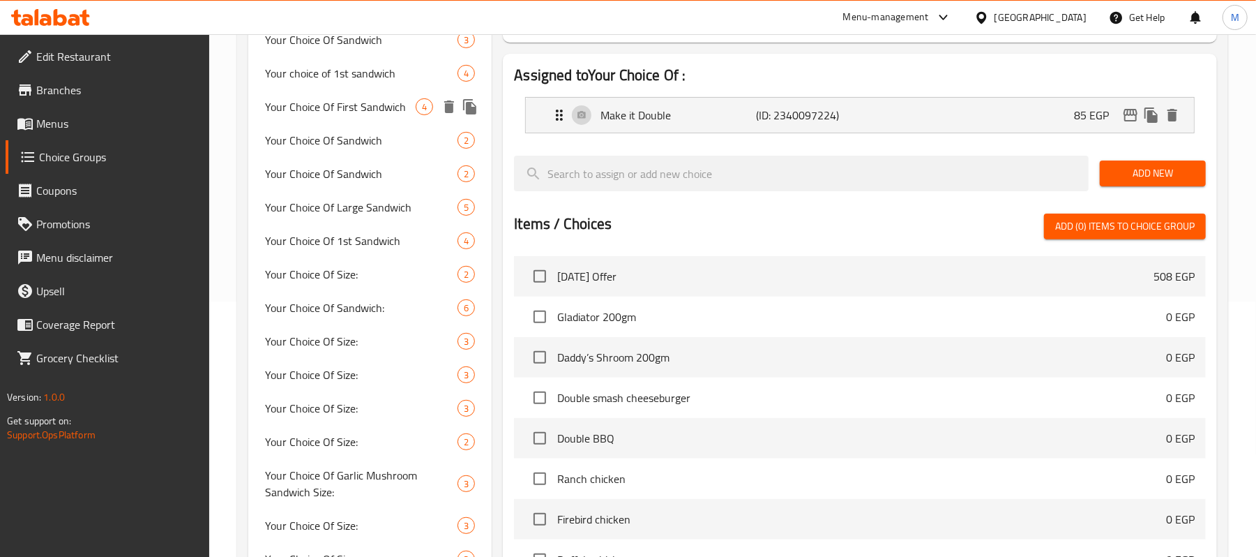
scroll to position [279, 0]
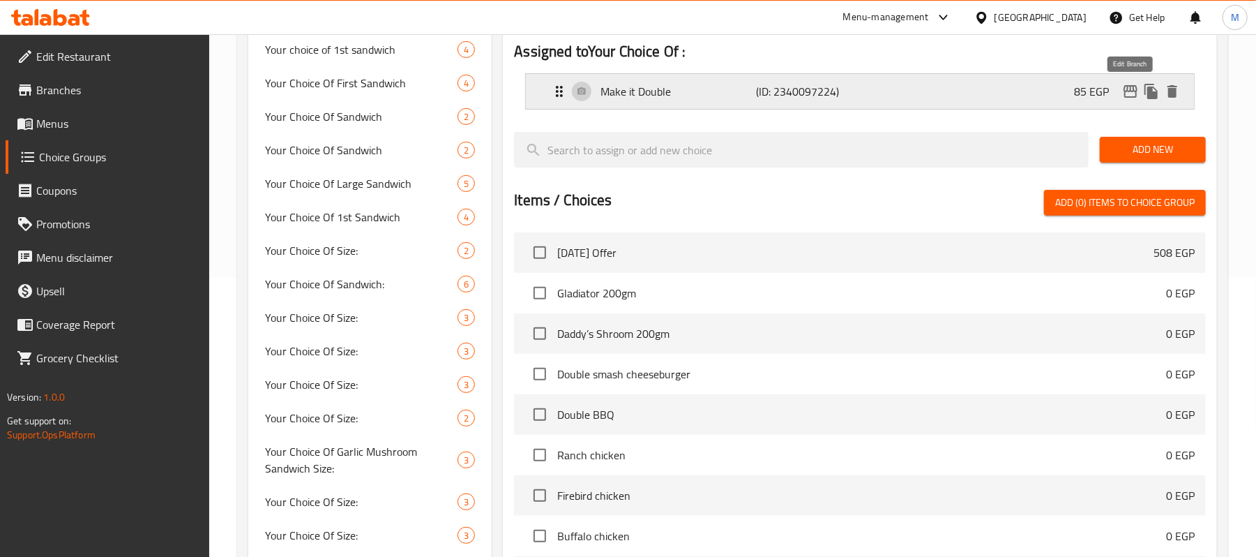
click at [1124, 96] on icon "edit" at bounding box center [1131, 91] width 14 height 13
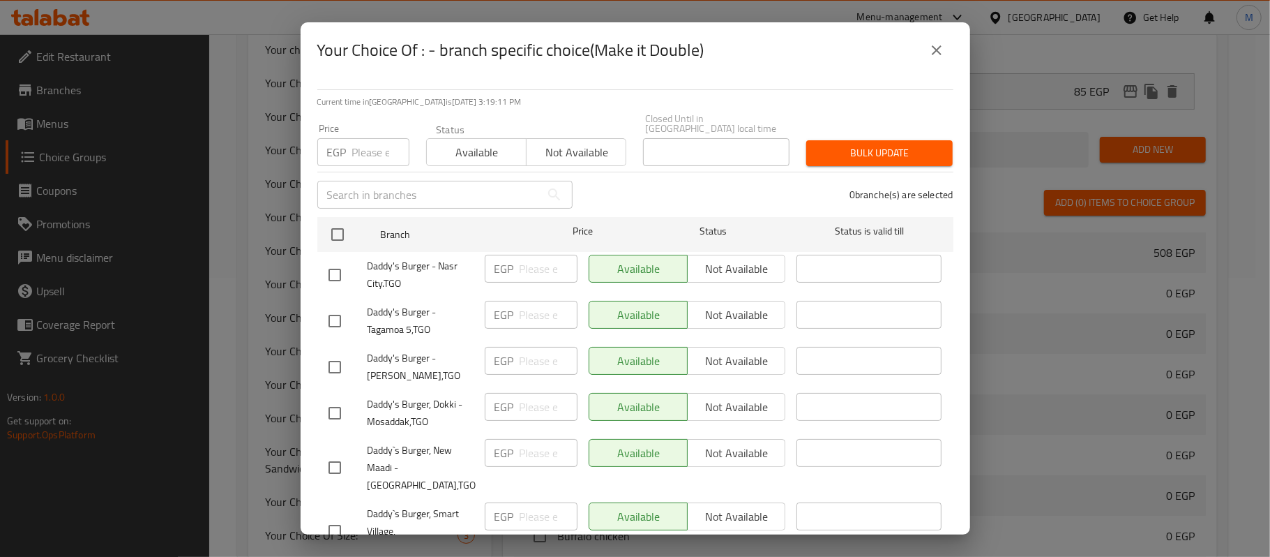
click at [941, 54] on icon "close" at bounding box center [936, 50] width 17 height 17
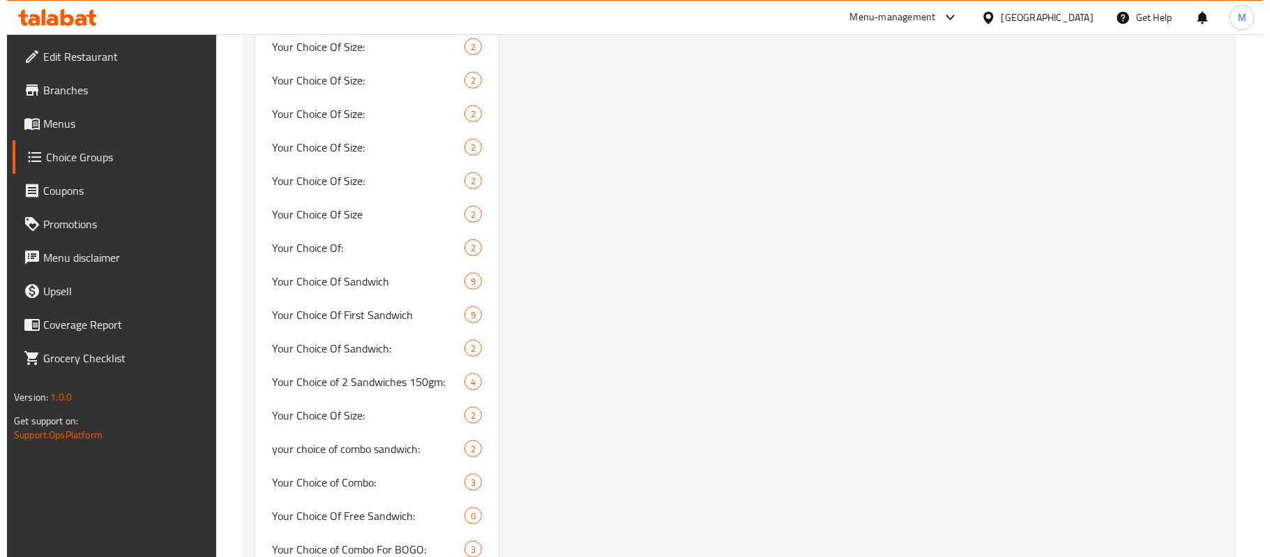
scroll to position [744, 0]
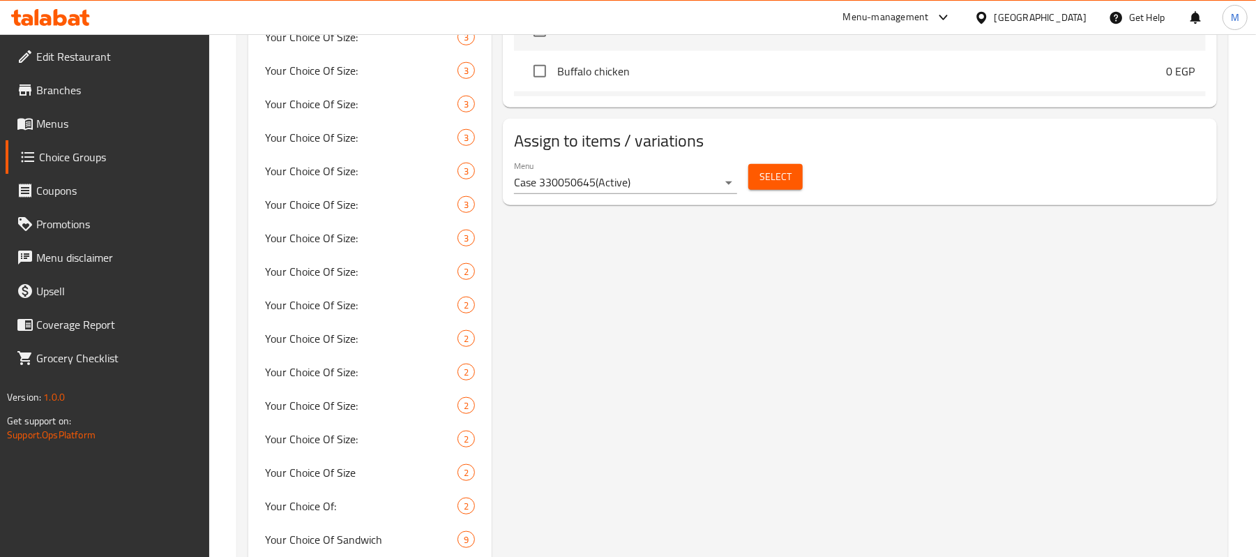
click at [679, 169] on div "Menu Case 330050645 ( Active )" at bounding box center [625, 176] width 223 height 33
click at [766, 173] on span "Select" at bounding box center [776, 176] width 32 height 17
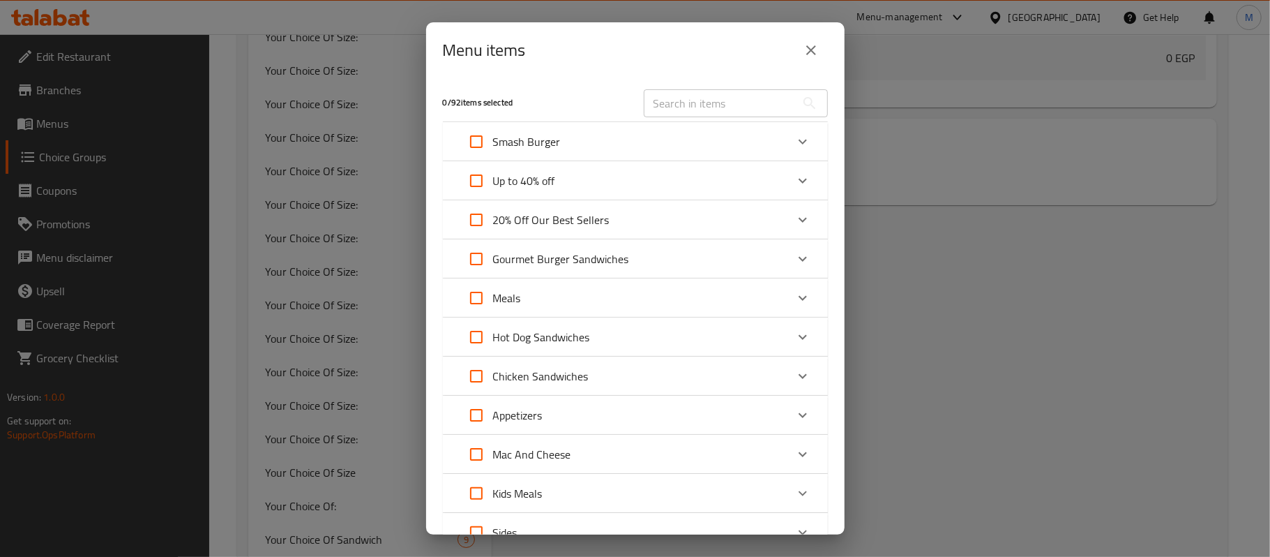
click at [532, 283] on div "Meals" at bounding box center [623, 297] width 326 height 33
click at [488, 375] on input "Expand" at bounding box center [495, 372] width 33 height 33
checkbox input "true"
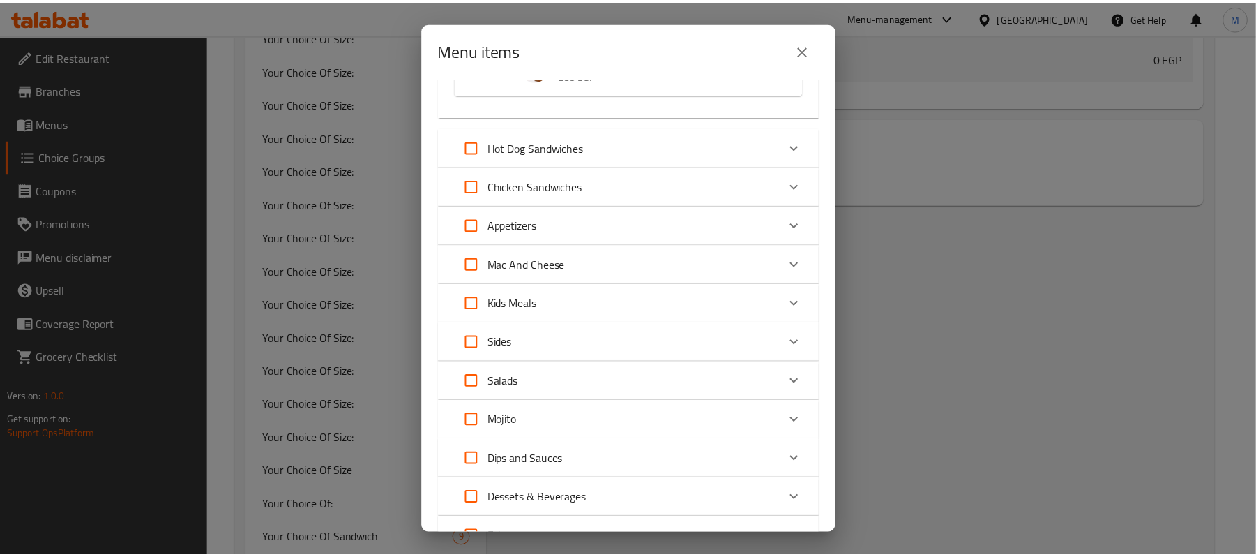
scroll to position [425, 0]
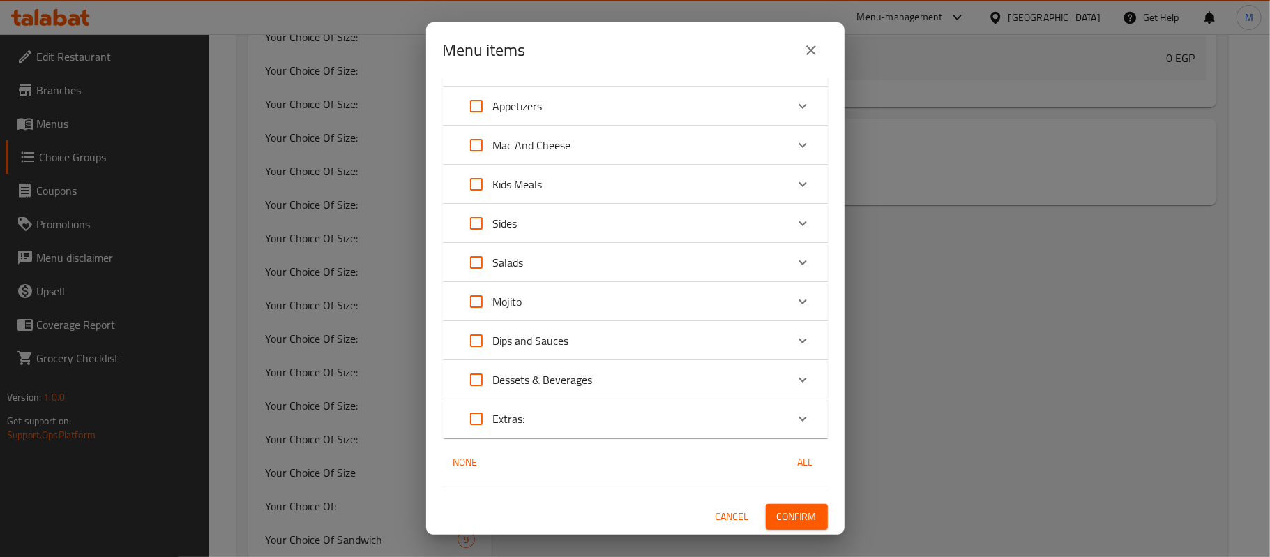
click at [781, 508] on span "Confirm" at bounding box center [797, 516] width 40 height 17
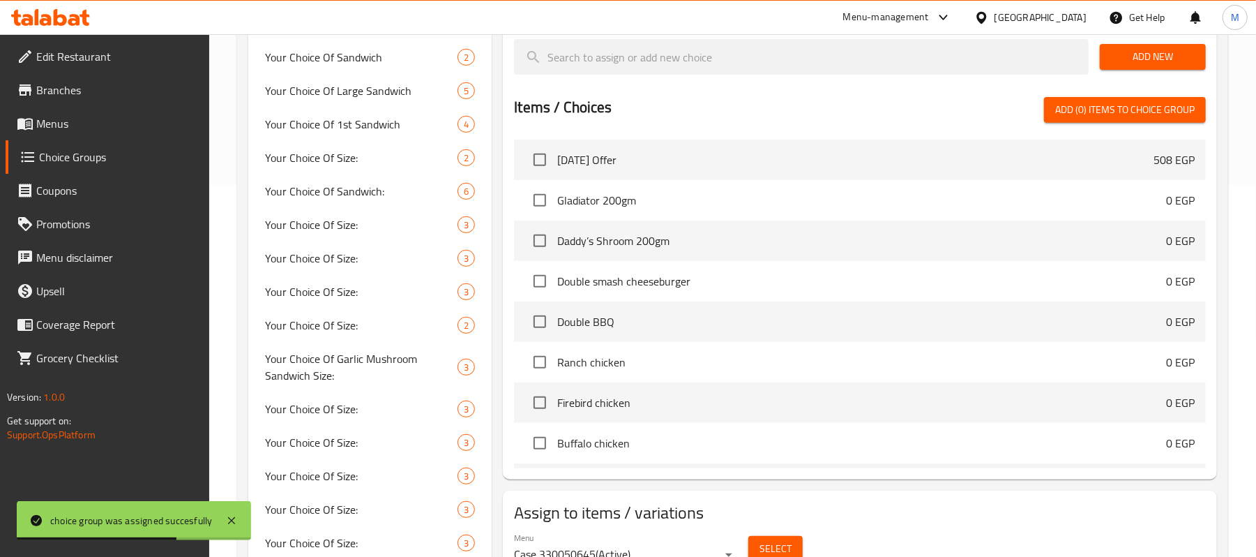
scroll to position [0, 0]
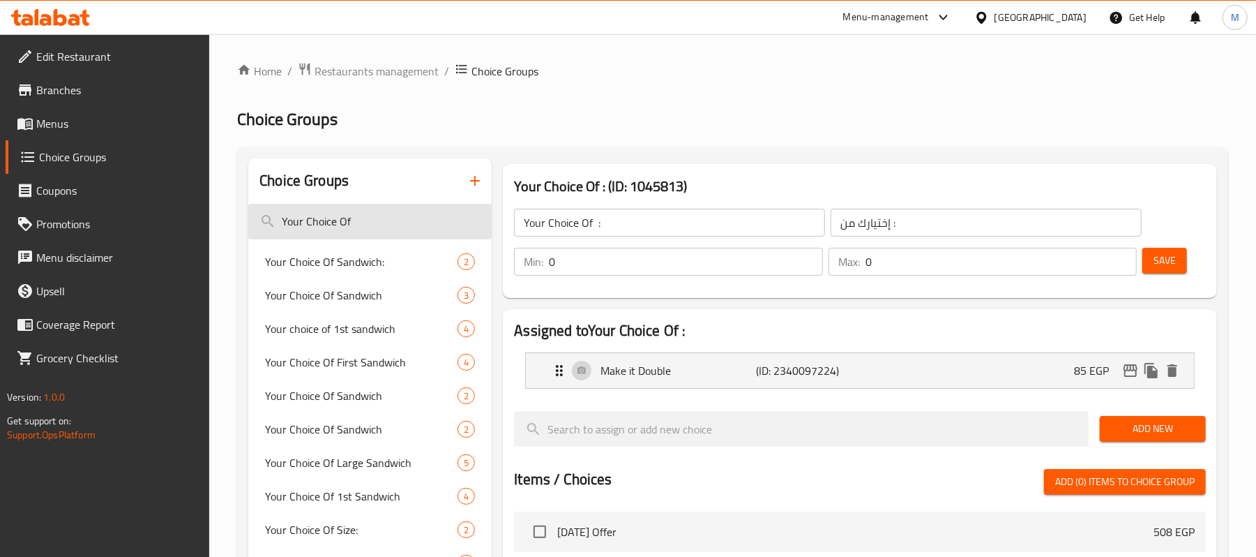
click at [366, 221] on input "Your Choice Of" at bounding box center [369, 222] width 243 height 36
paste input "Add On's"
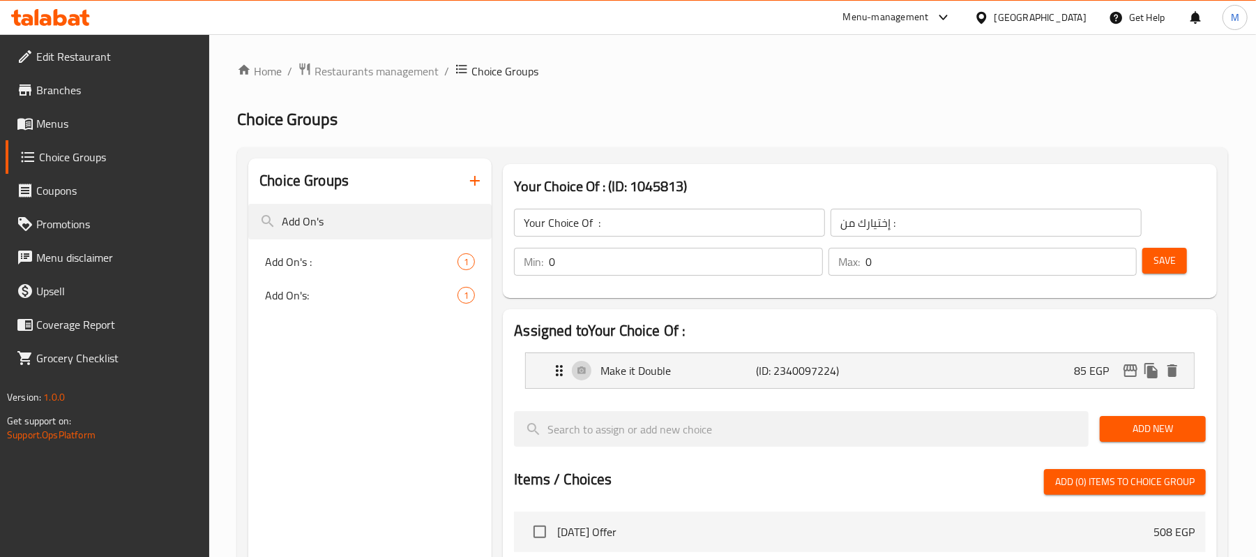
type input "Add On's"
click at [349, 266] on span "Add On's :" at bounding box center [340, 261] width 151 height 17
type input "Add On's :"
type input "[DEMOGRAPHIC_DATA] :"
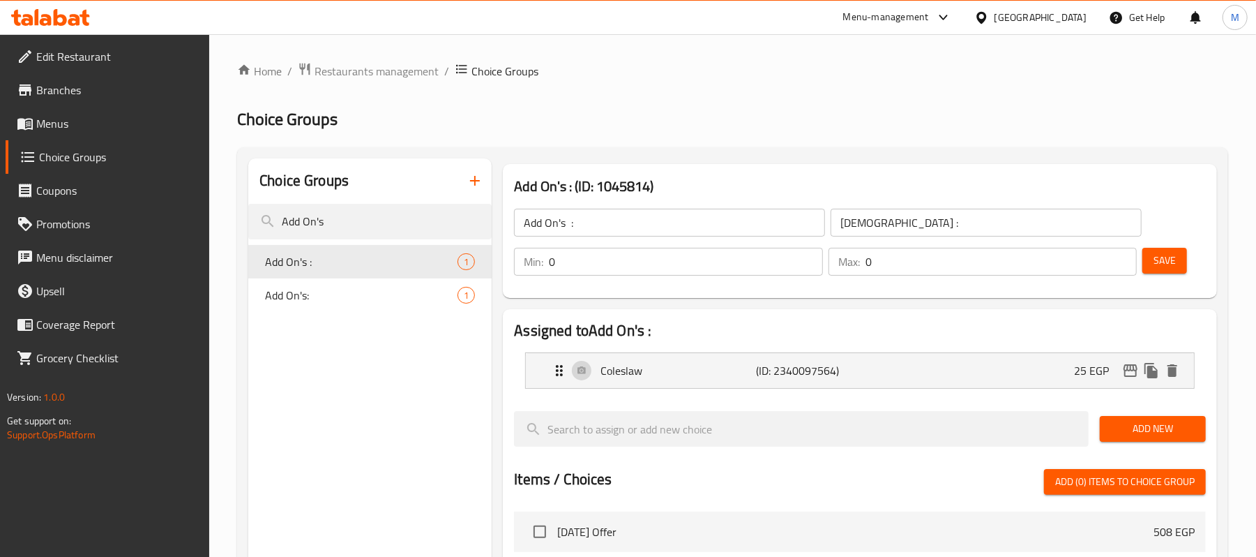
click at [763, 113] on h2 "Choice Groups" at bounding box center [732, 119] width 991 height 22
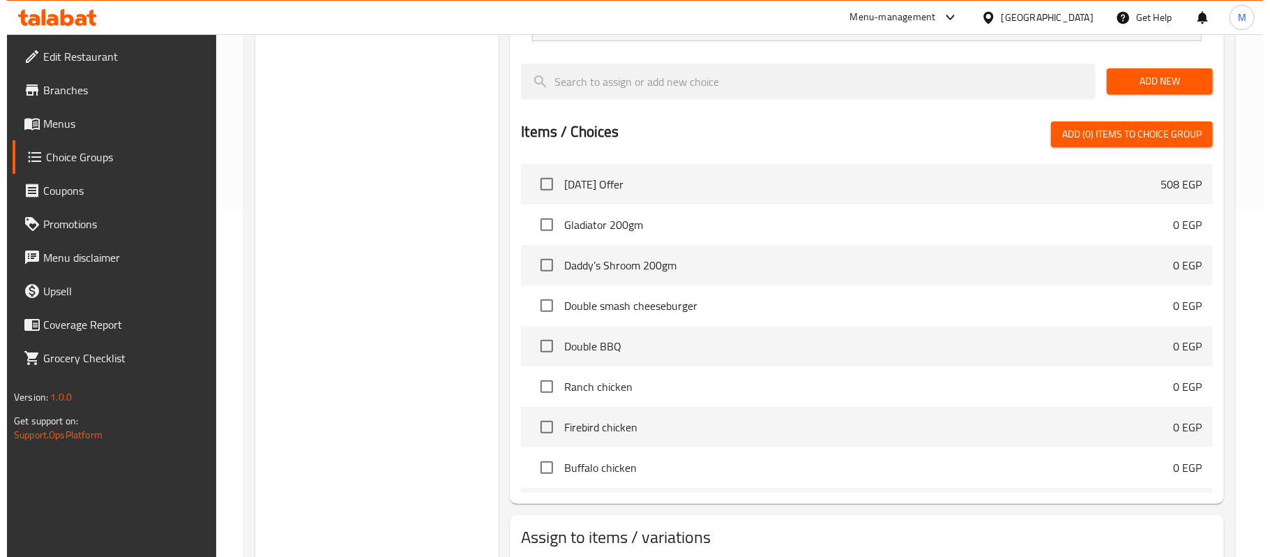
scroll to position [437, 0]
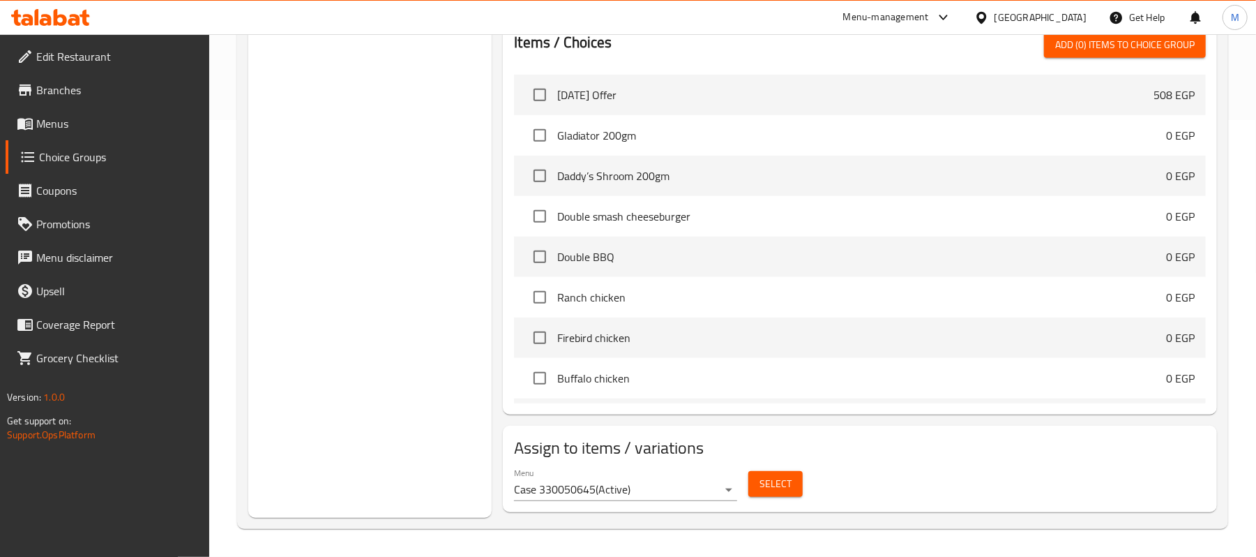
click at [773, 481] on span "Select" at bounding box center [776, 483] width 32 height 17
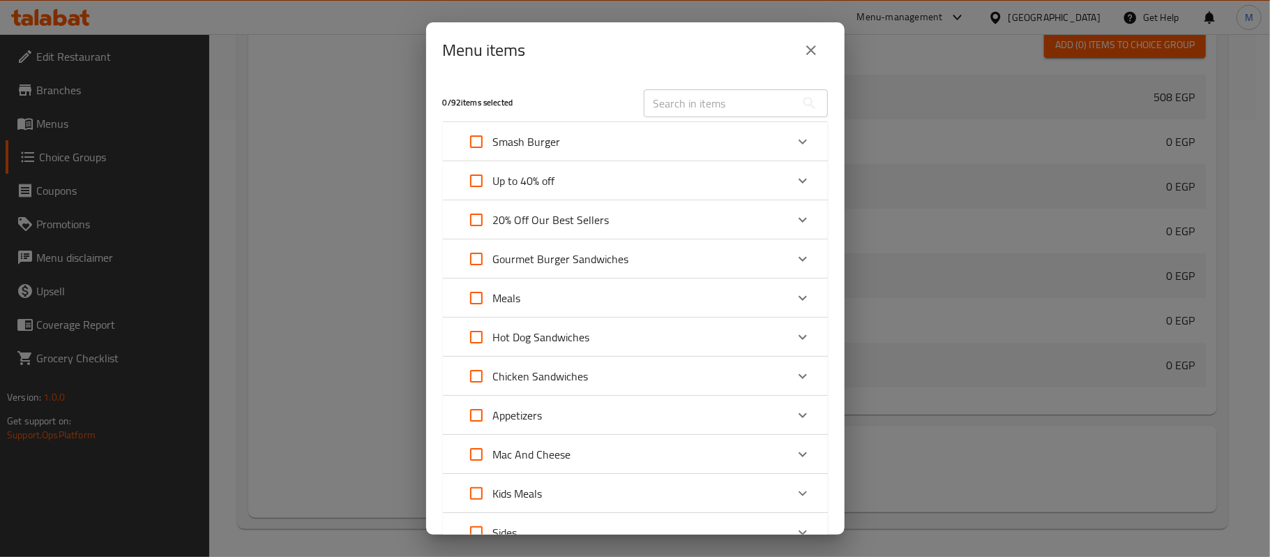
click at [538, 299] on div "Meals" at bounding box center [623, 297] width 326 height 33
click at [499, 371] on input "Expand" at bounding box center [495, 372] width 33 height 33
checkbox input "true"
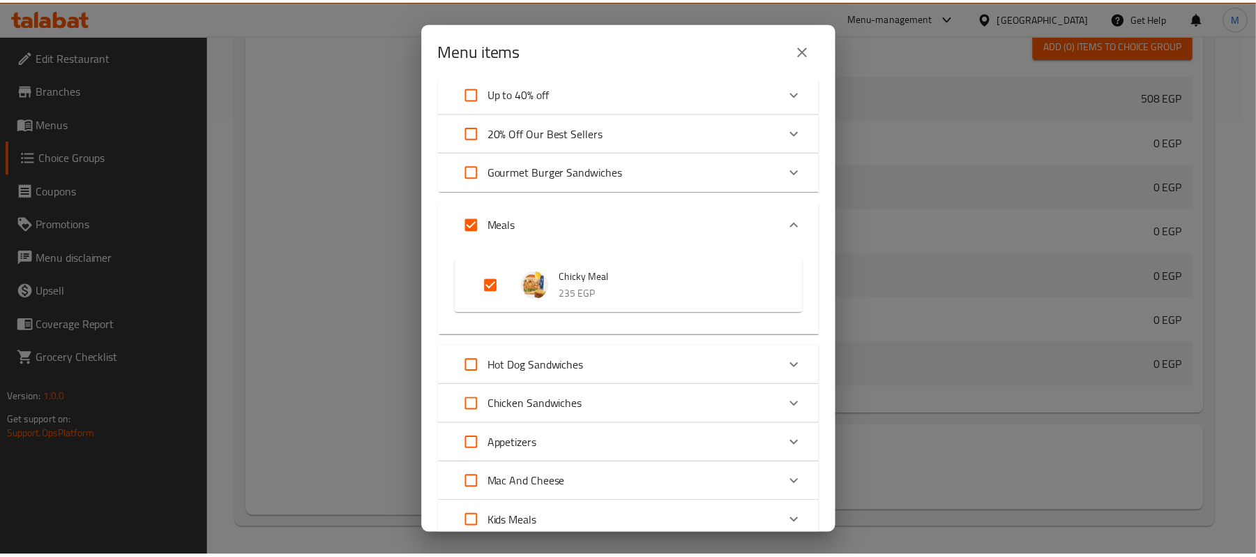
scroll to position [425, 0]
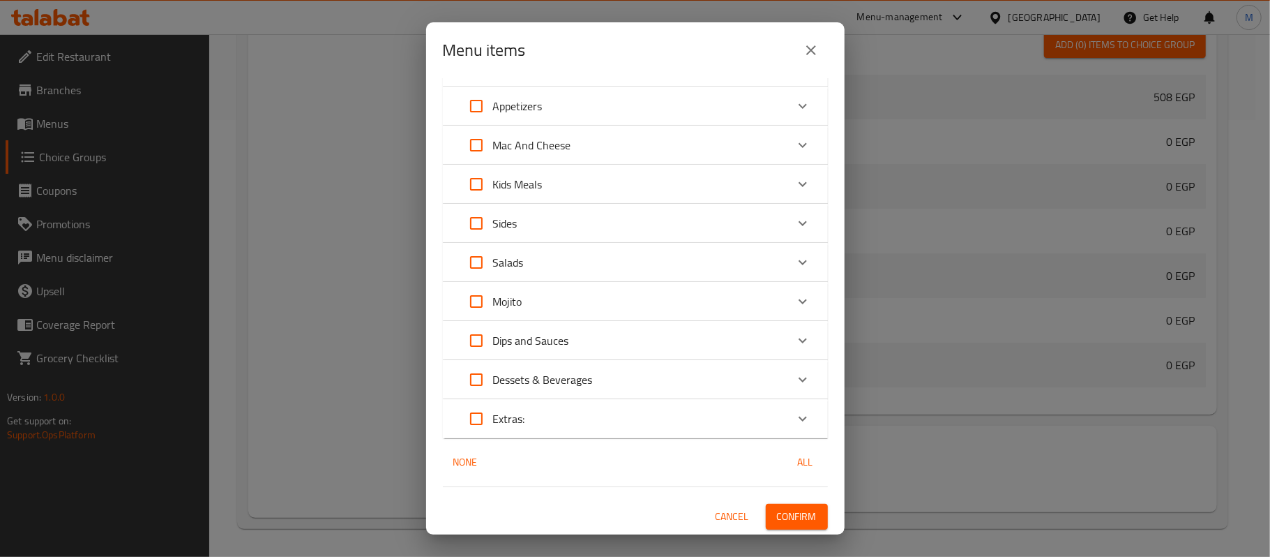
click at [791, 520] on span "Confirm" at bounding box center [797, 516] width 40 height 17
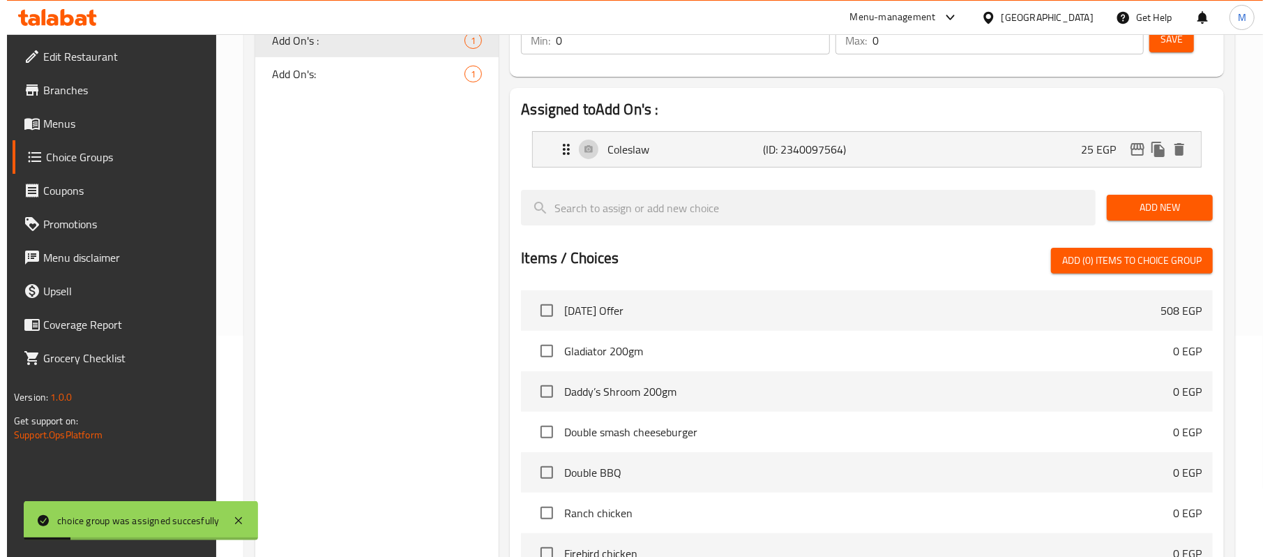
scroll to position [0, 0]
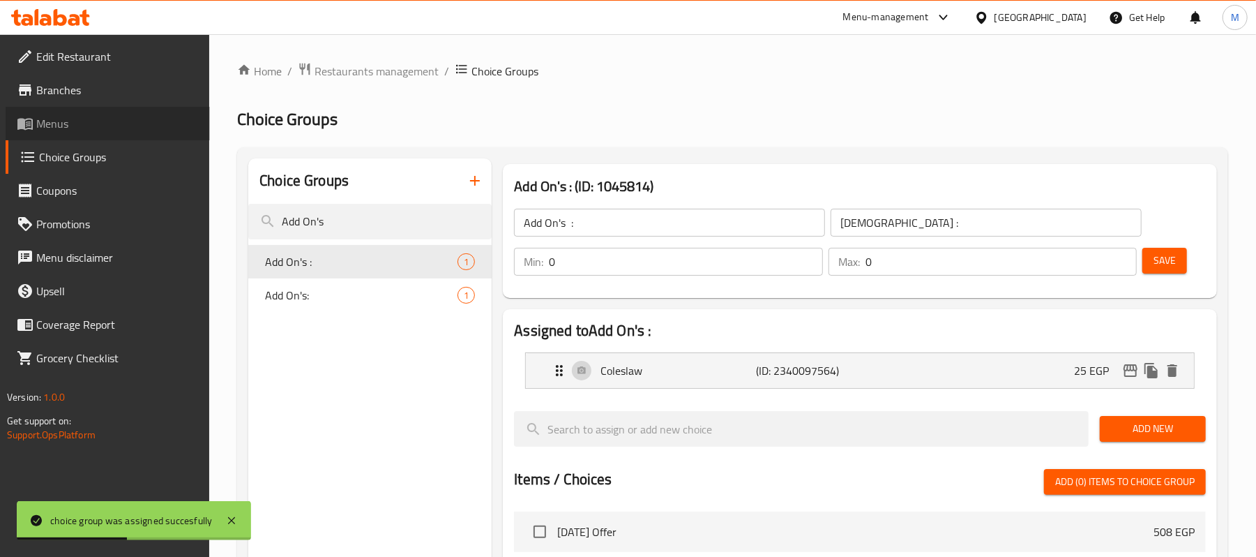
click at [95, 127] on span "Menus" at bounding box center [117, 123] width 163 height 17
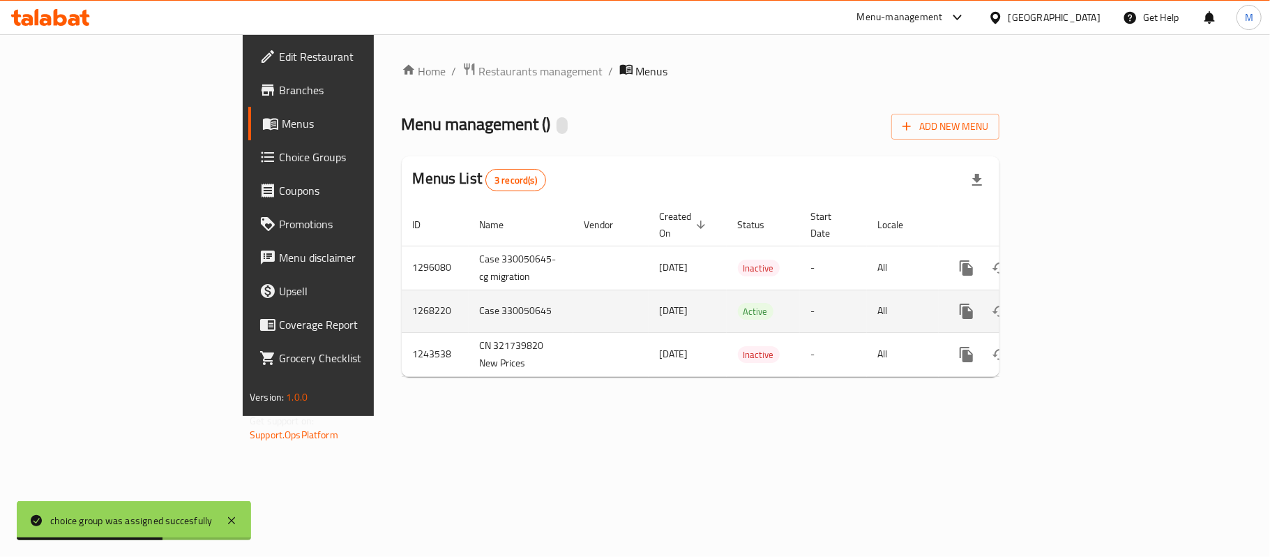
click at [1084, 296] on link "enhanced table" at bounding box center [1066, 310] width 33 height 33
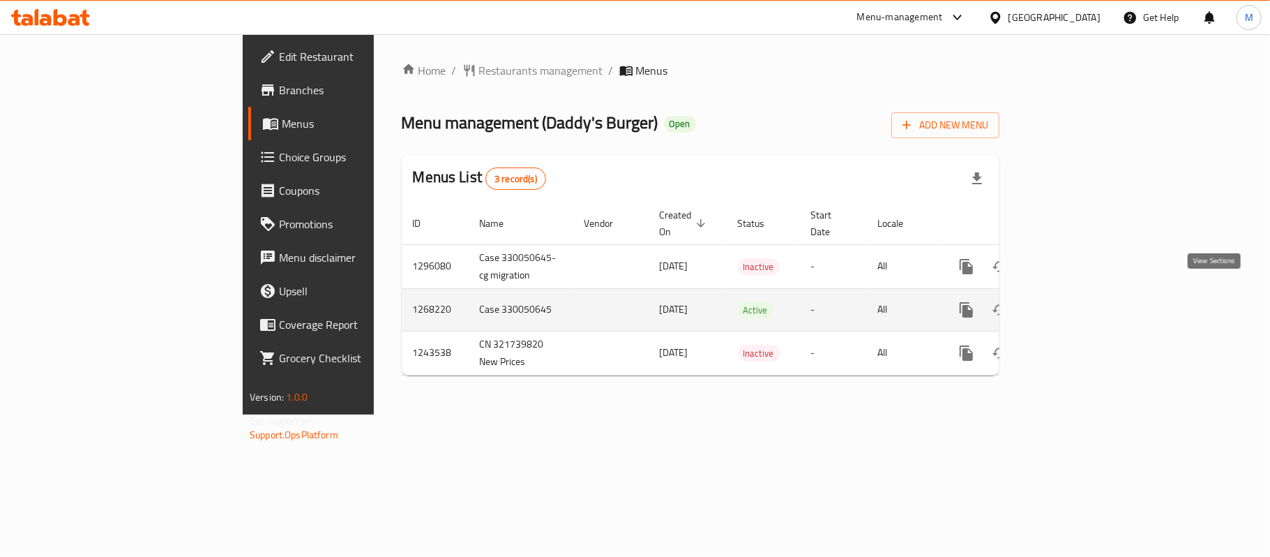
click at [1073, 303] on icon "enhanced table" at bounding box center [1067, 309] width 13 height 13
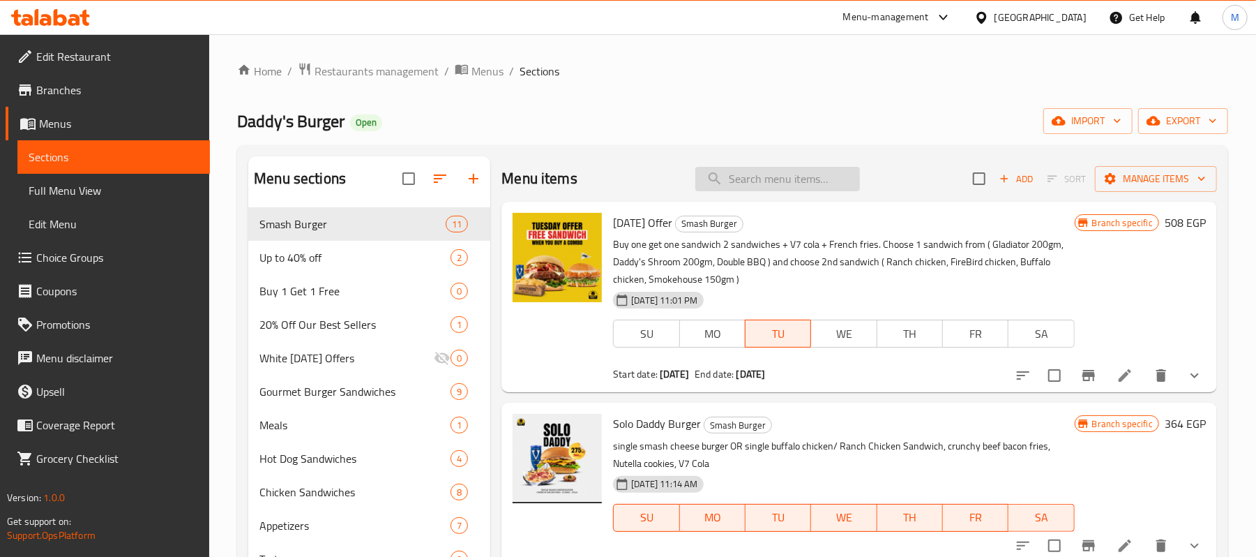
click at [751, 173] on input "search" at bounding box center [777, 179] width 165 height 24
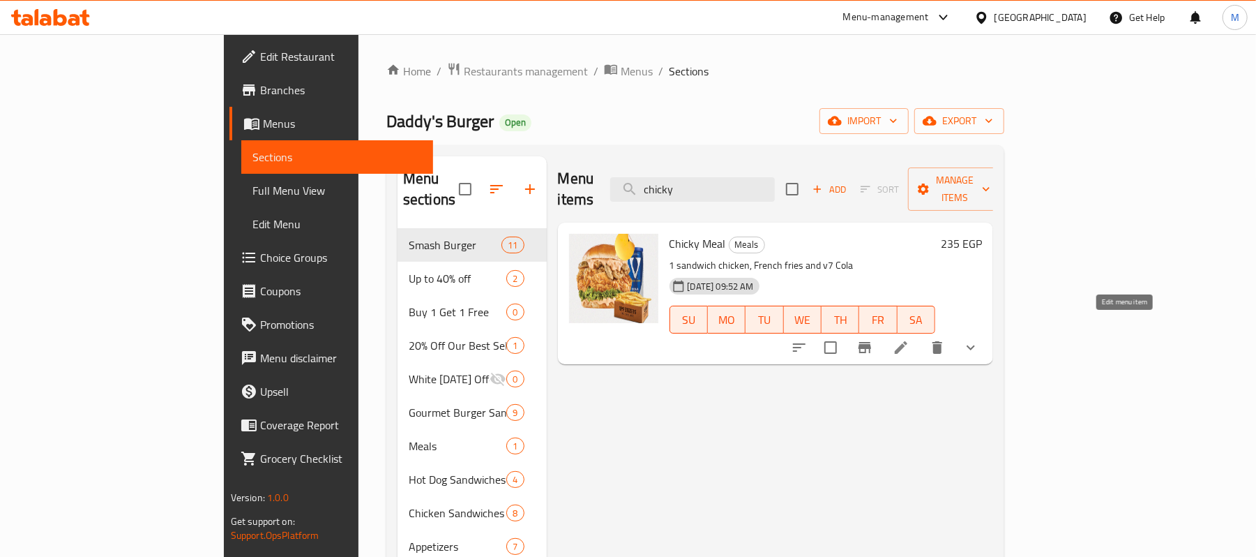
type input "chicky"
click at [907, 341] on icon at bounding box center [901, 347] width 13 height 13
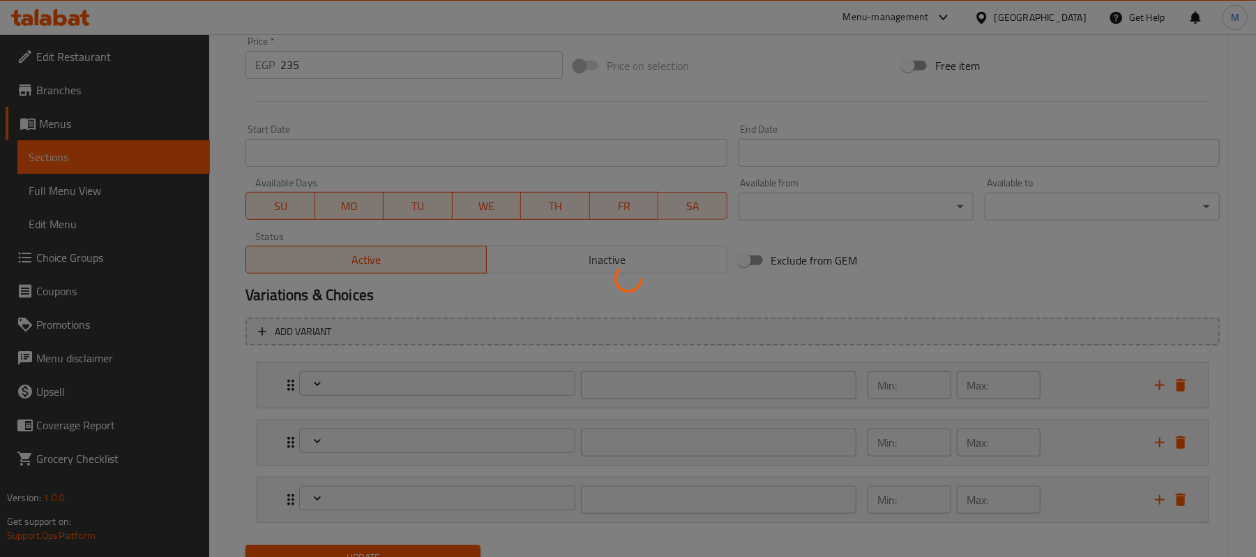
scroll to position [587, 0]
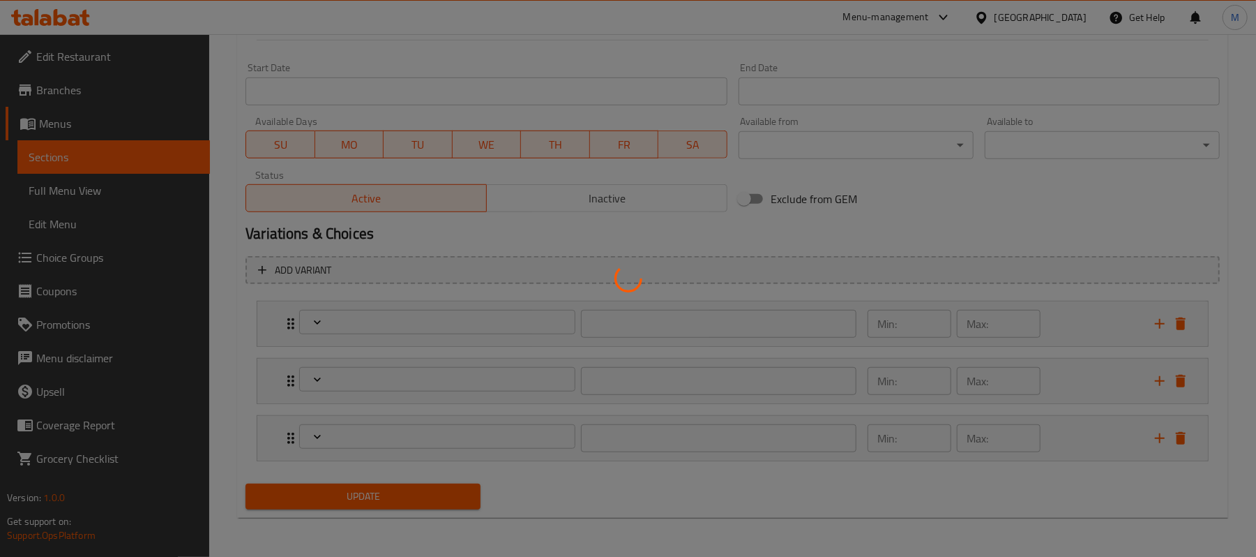
type input "إختيارك من الساندوتش :"
type input "1"
type input "إختيارك من :"
type input "0"
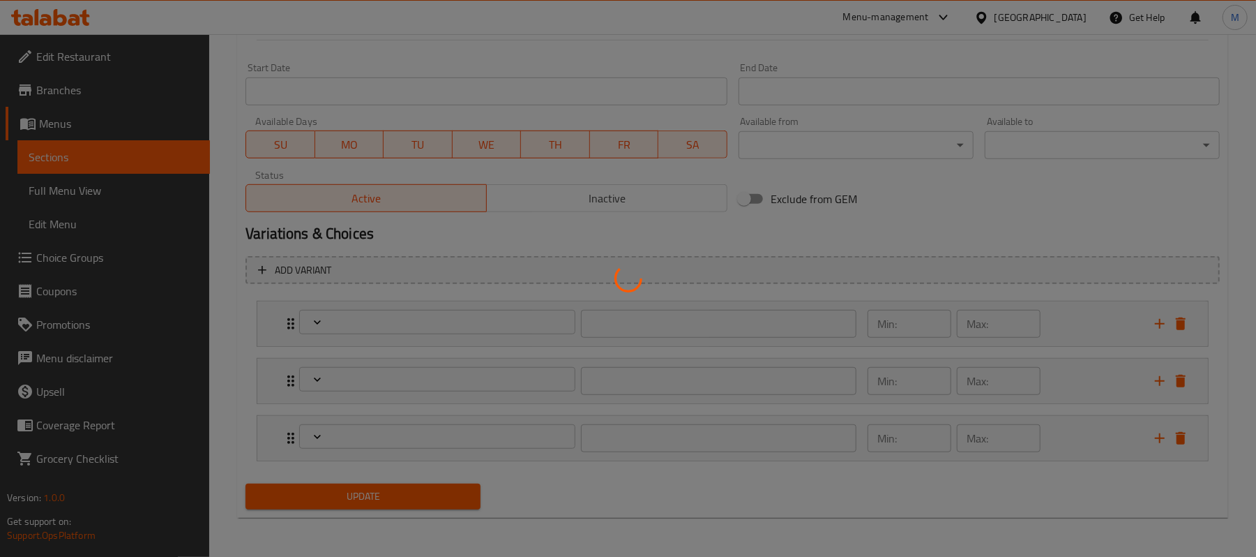
type input "0"
type input "[DEMOGRAPHIC_DATA] :"
type input "0"
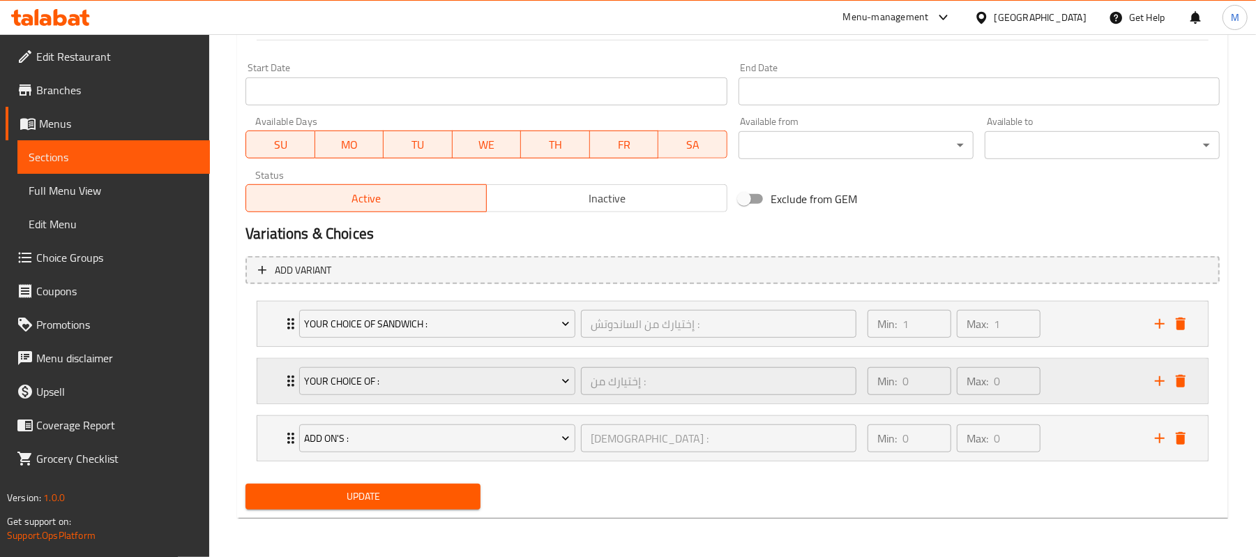
click at [264, 372] on div "Your Choice Of : إختيارك من : ​ Min: 0 ​ Max: 0 ​" at bounding box center [732, 381] width 951 height 45
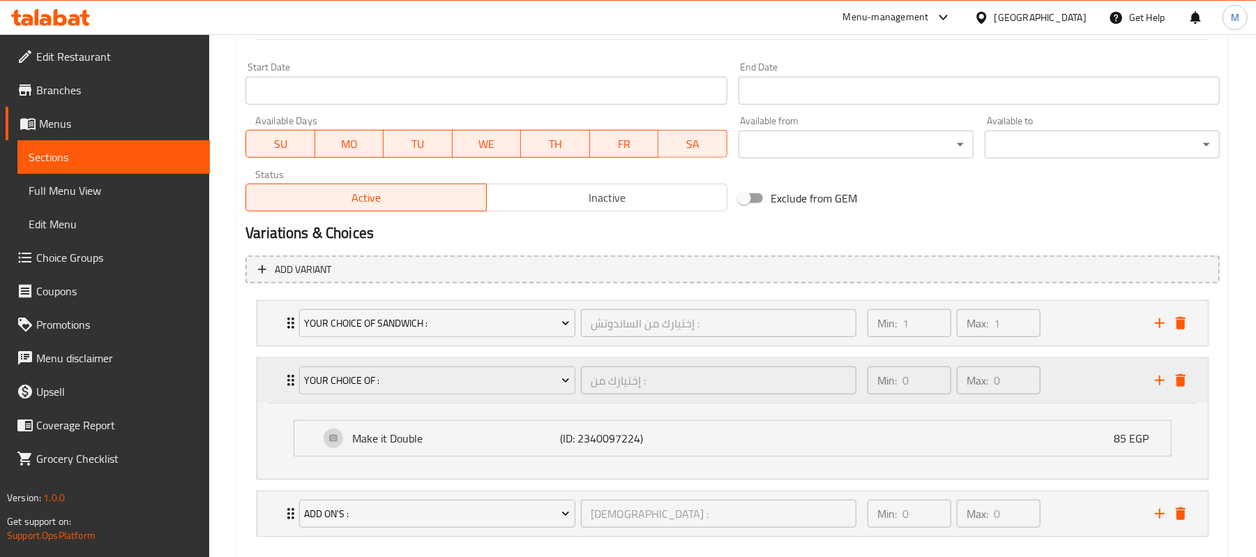
click at [264, 372] on div "Your Choice Of : إختيارك من : ​ Min: 0 ​ Max: 0 ​" at bounding box center [732, 380] width 951 height 45
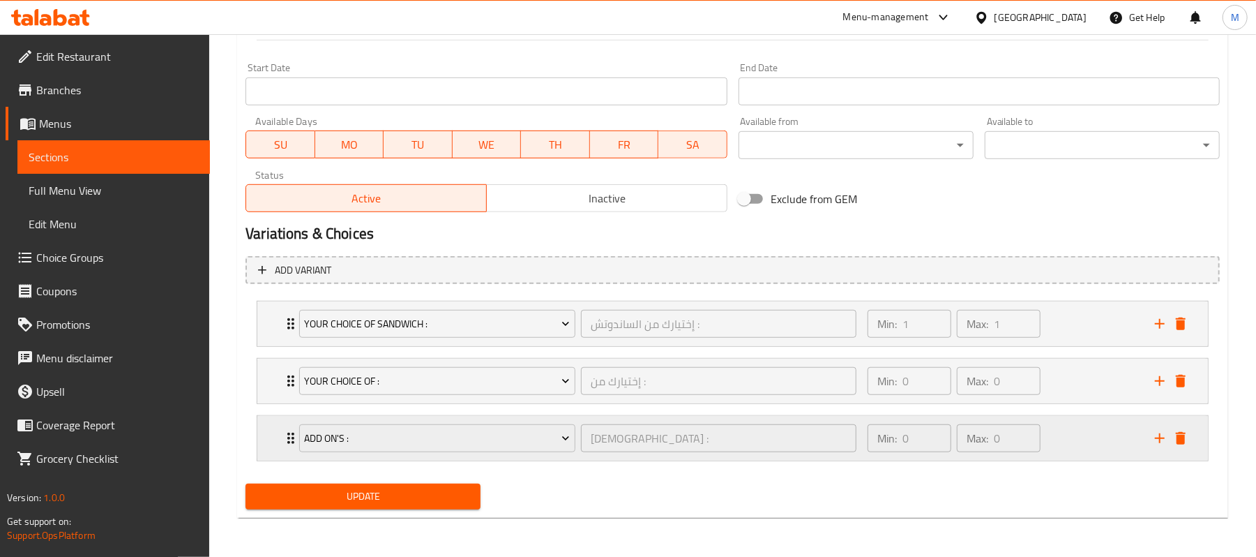
click at [268, 438] on div "Add On's : الإضافات : ​ Min: 0 ​ Max: 0 ​" at bounding box center [732, 438] width 951 height 45
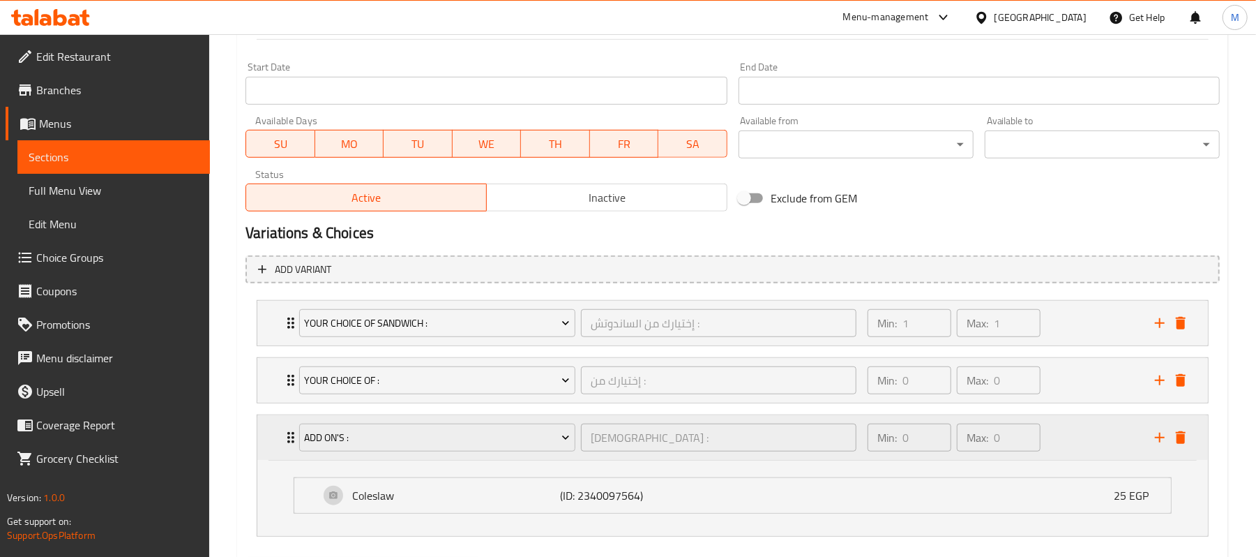
click at [268, 438] on div "Add On's : الإضافات : ​ Min: 0 ​ Max: 0 ​" at bounding box center [732, 437] width 951 height 45
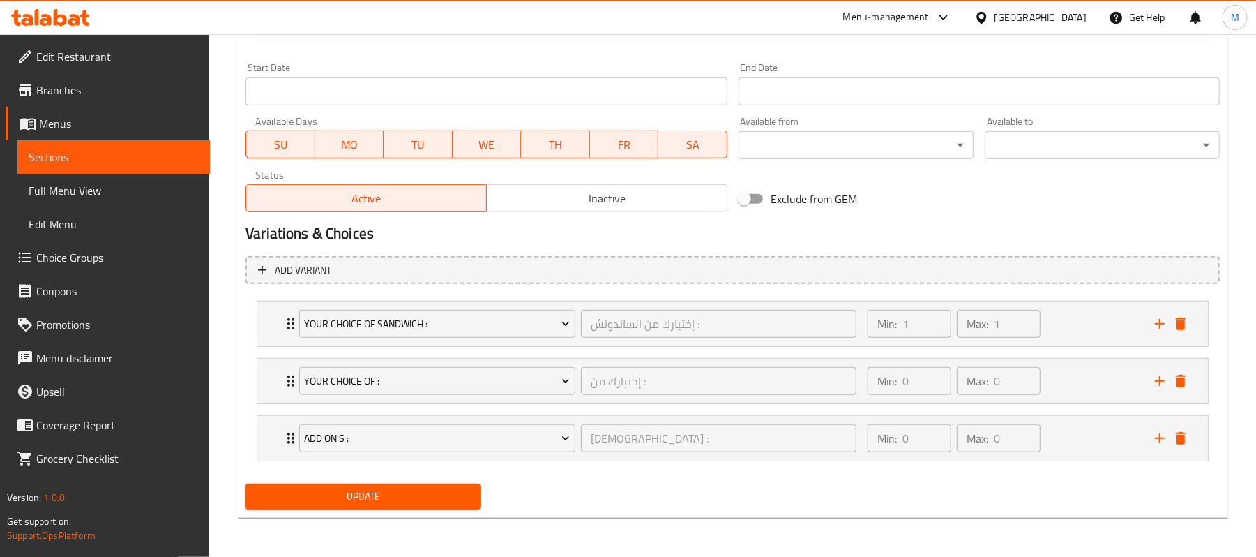
click at [271, 347] on li "Your Choice Of Sandwich : إختيارك من الساندوتش : ​ Min: 1 ​ Max: 1 ​ Chicken Ra…" at bounding box center [733, 323] width 974 height 57
click at [276, 341] on div "Your Choice Of Sandwich : إختيارك من الساندوتش : ​ Min: 1 ​ Max: 1 ​" at bounding box center [732, 323] width 951 height 45
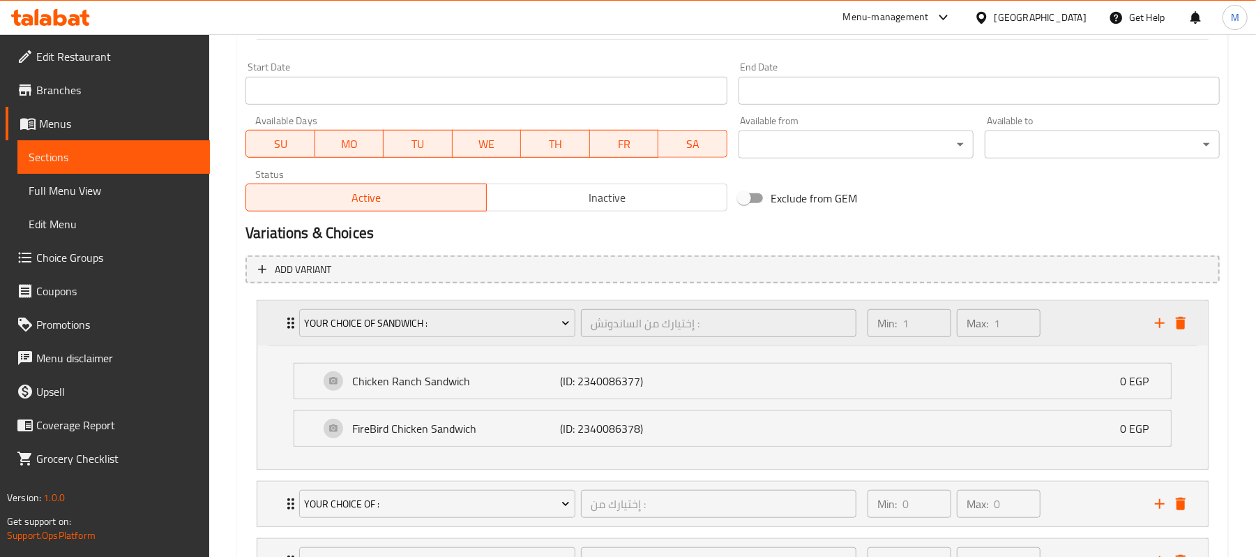
click at [276, 341] on div "Your Choice Of Sandwich : إختيارك من الساندوتش : ​ Min: 1 ​ Max: 1 ​" at bounding box center [732, 323] width 951 height 45
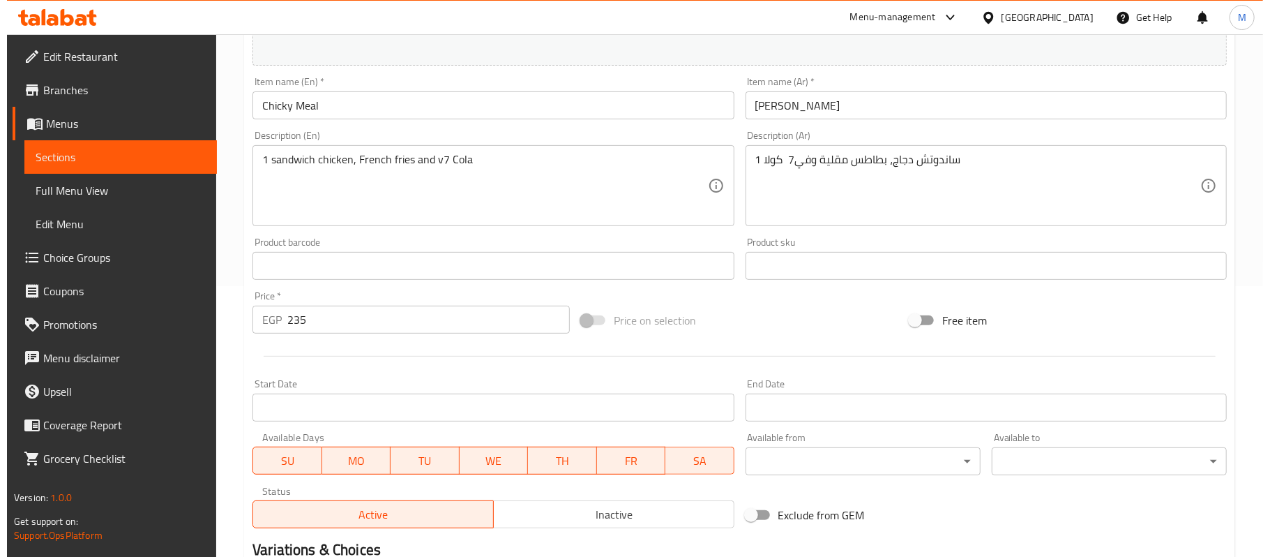
scroll to position [0, 0]
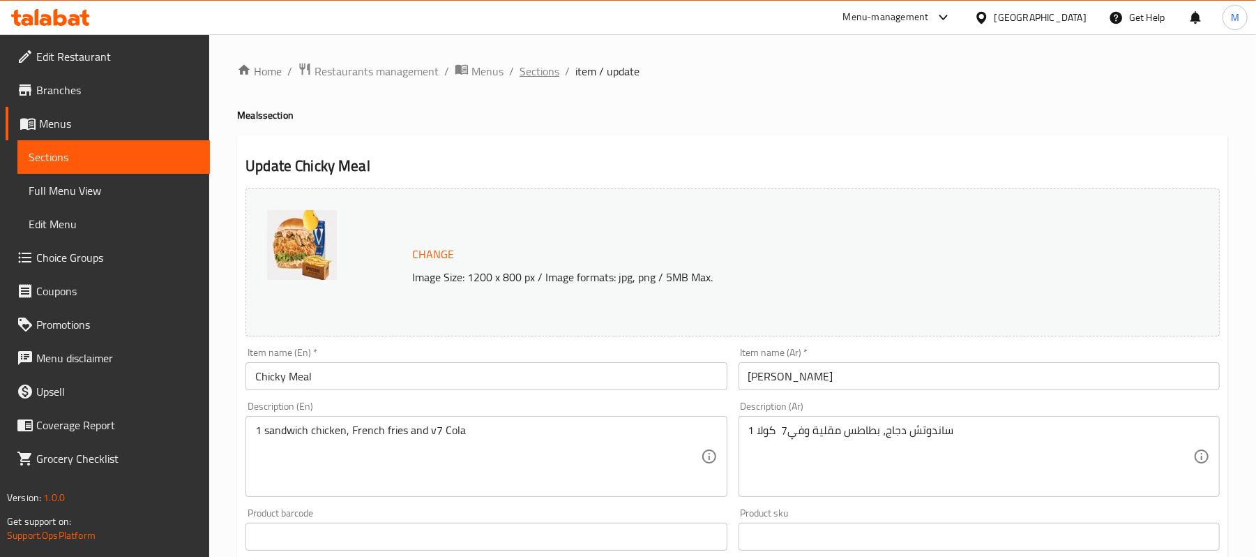
click at [531, 71] on span "Sections" at bounding box center [540, 71] width 40 height 17
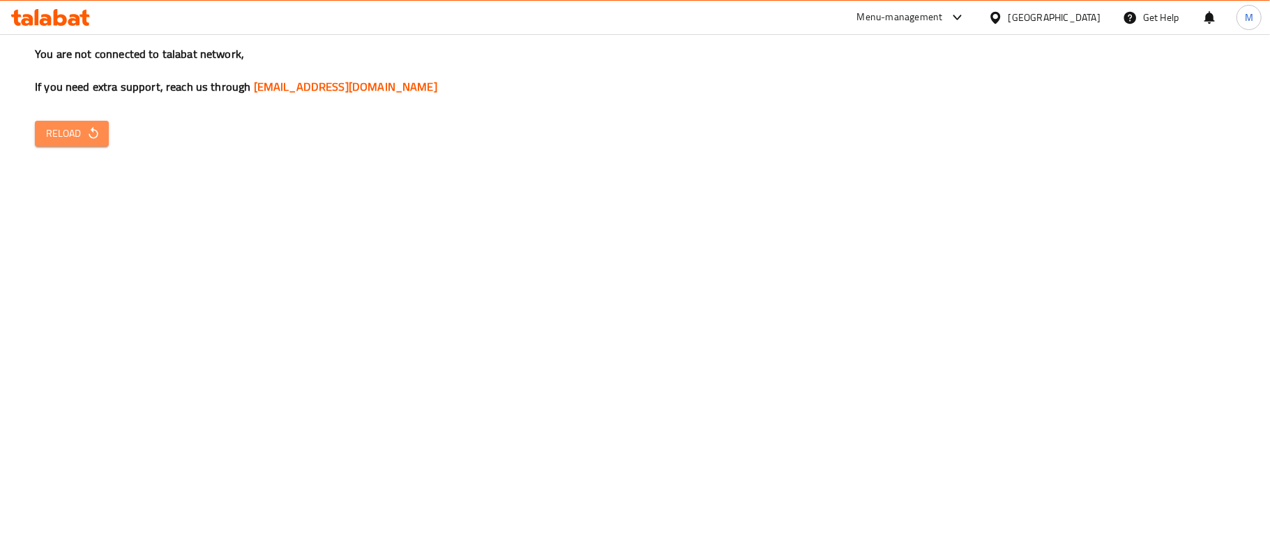
click at [82, 133] on span "Reload" at bounding box center [72, 133] width 52 height 17
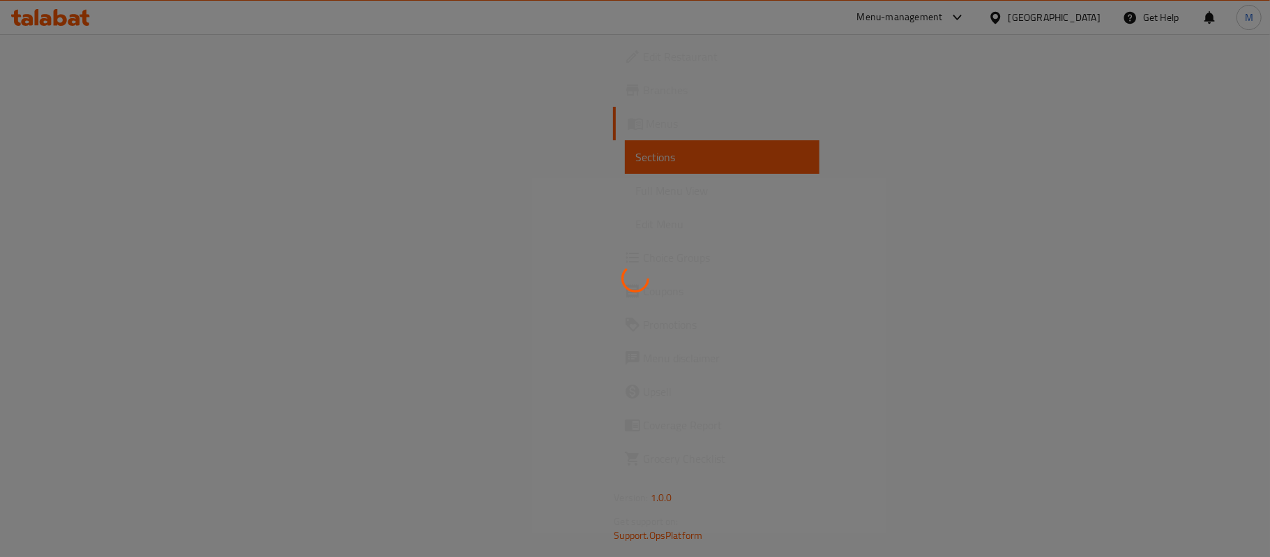
click at [961, 79] on div at bounding box center [635, 278] width 1270 height 557
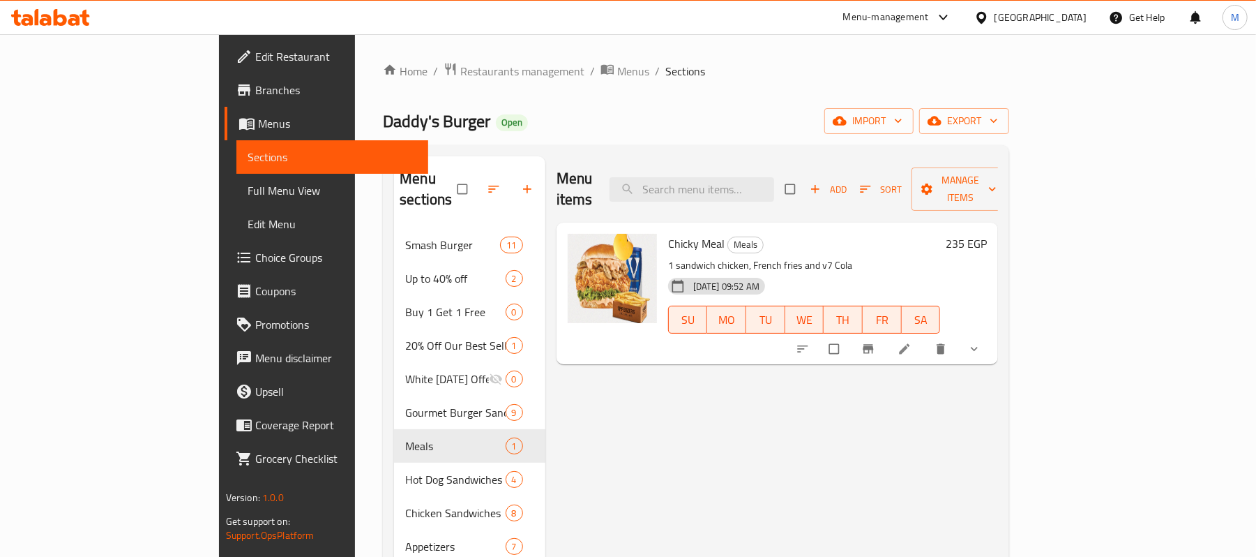
click at [1064, 20] on div "[GEOGRAPHIC_DATA]" at bounding box center [1041, 17] width 92 height 15
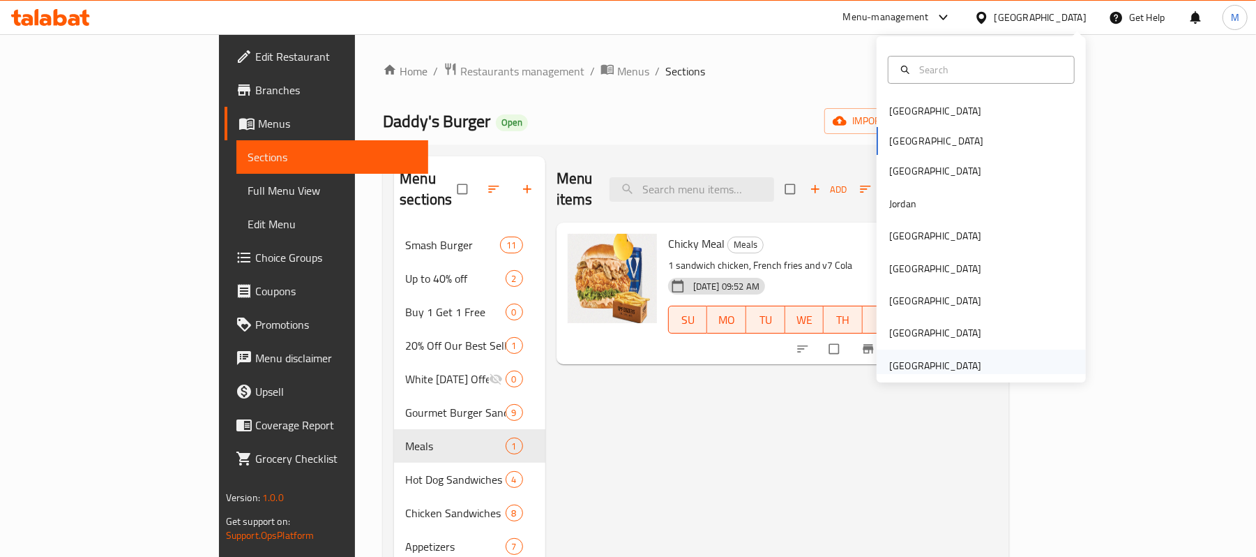
click at [925, 373] on div "United Arab Emirates" at bounding box center [935, 365] width 92 height 15
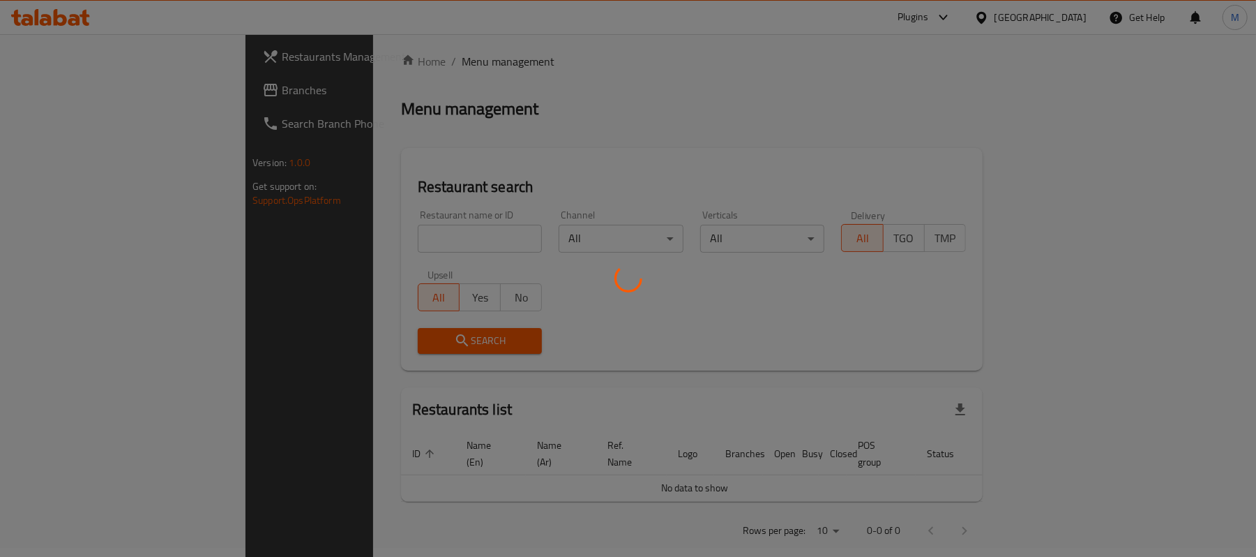
scroll to position [14, 0]
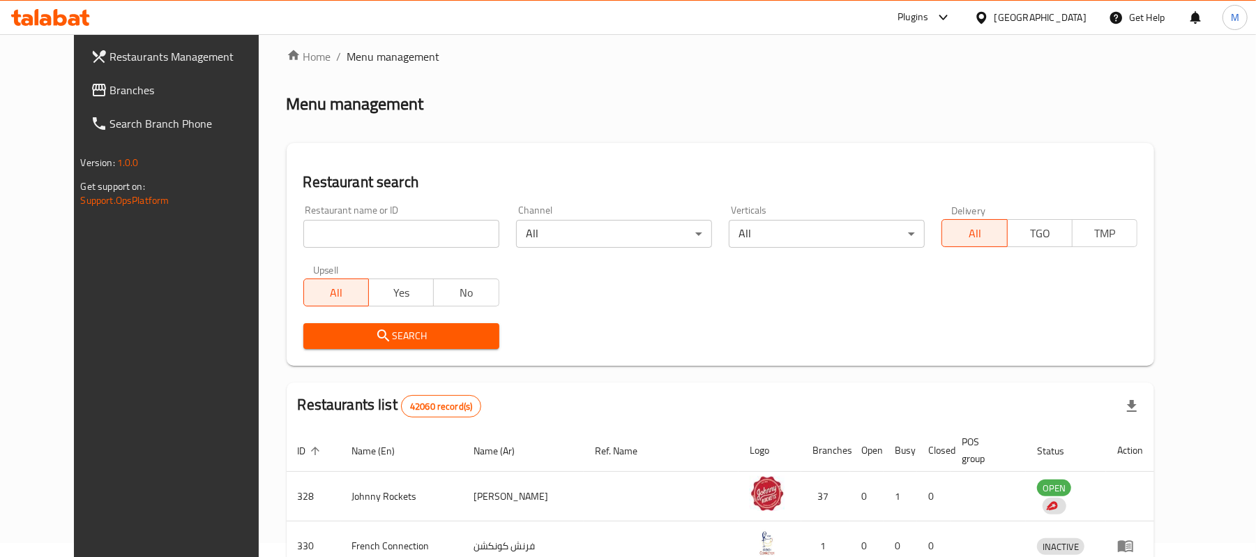
click at [110, 98] on span "Branches" at bounding box center [191, 90] width 163 height 17
